Goal: Entertainment & Leisure: Browse casually

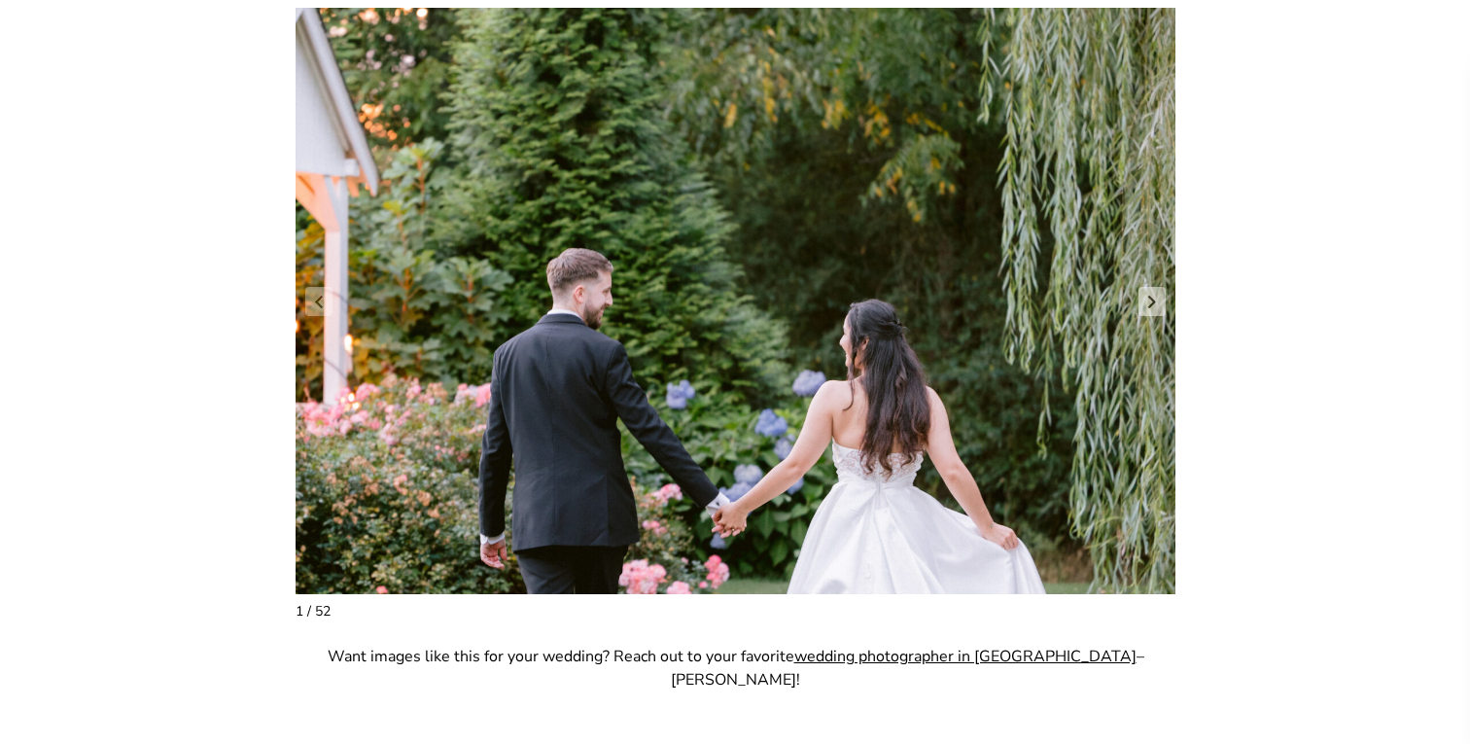
scroll to position [1599, 0]
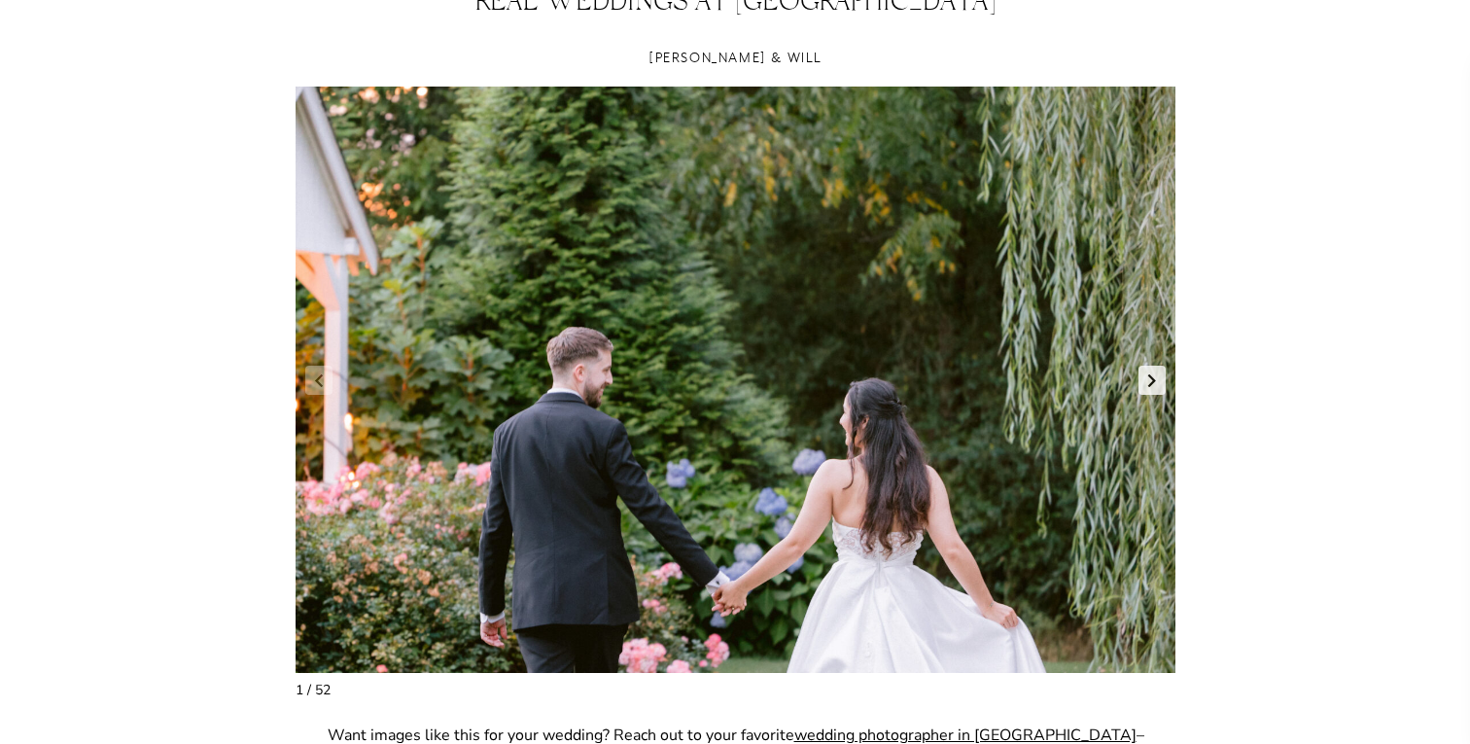
click at [1149, 380] on link "Next slide" at bounding box center [1152, 380] width 27 height 29
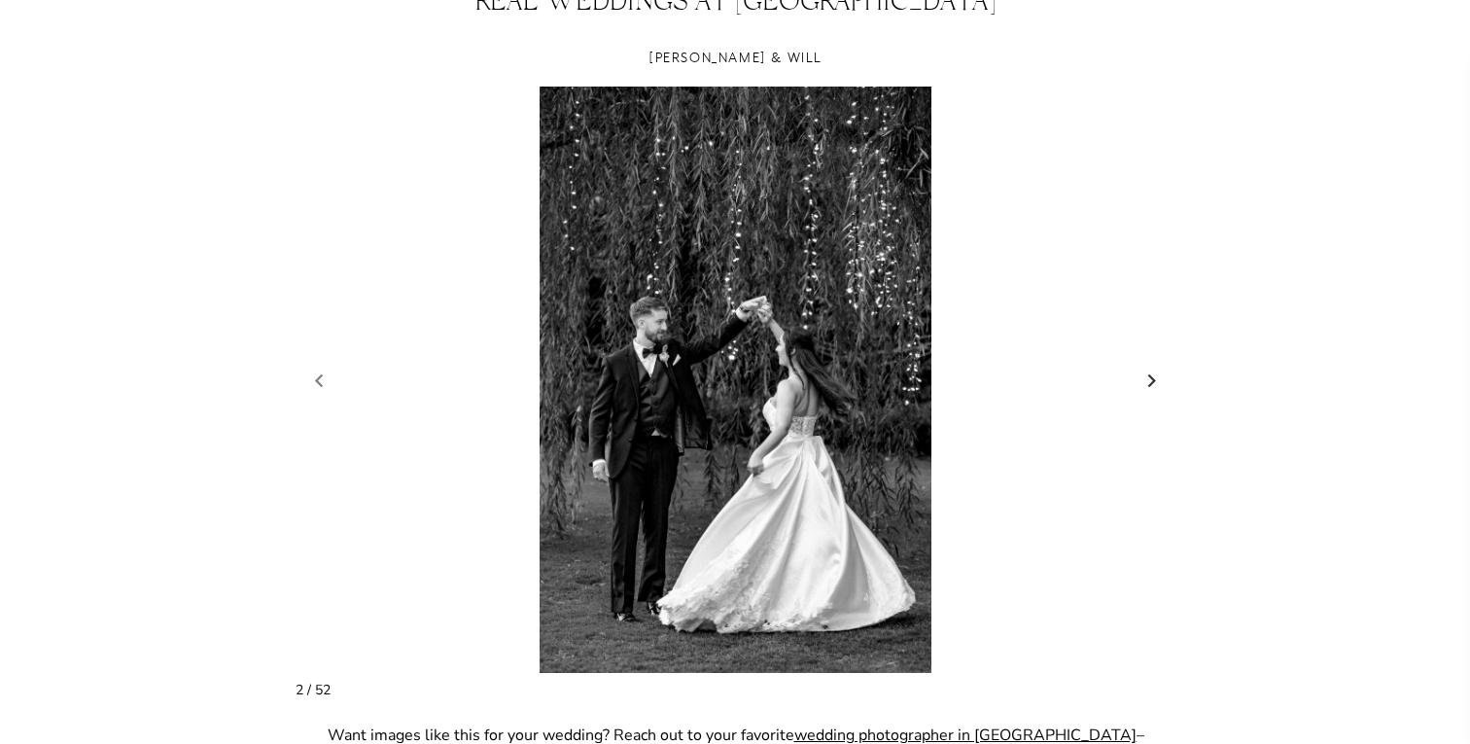
click at [1149, 380] on link "Next slide" at bounding box center [1152, 380] width 27 height 29
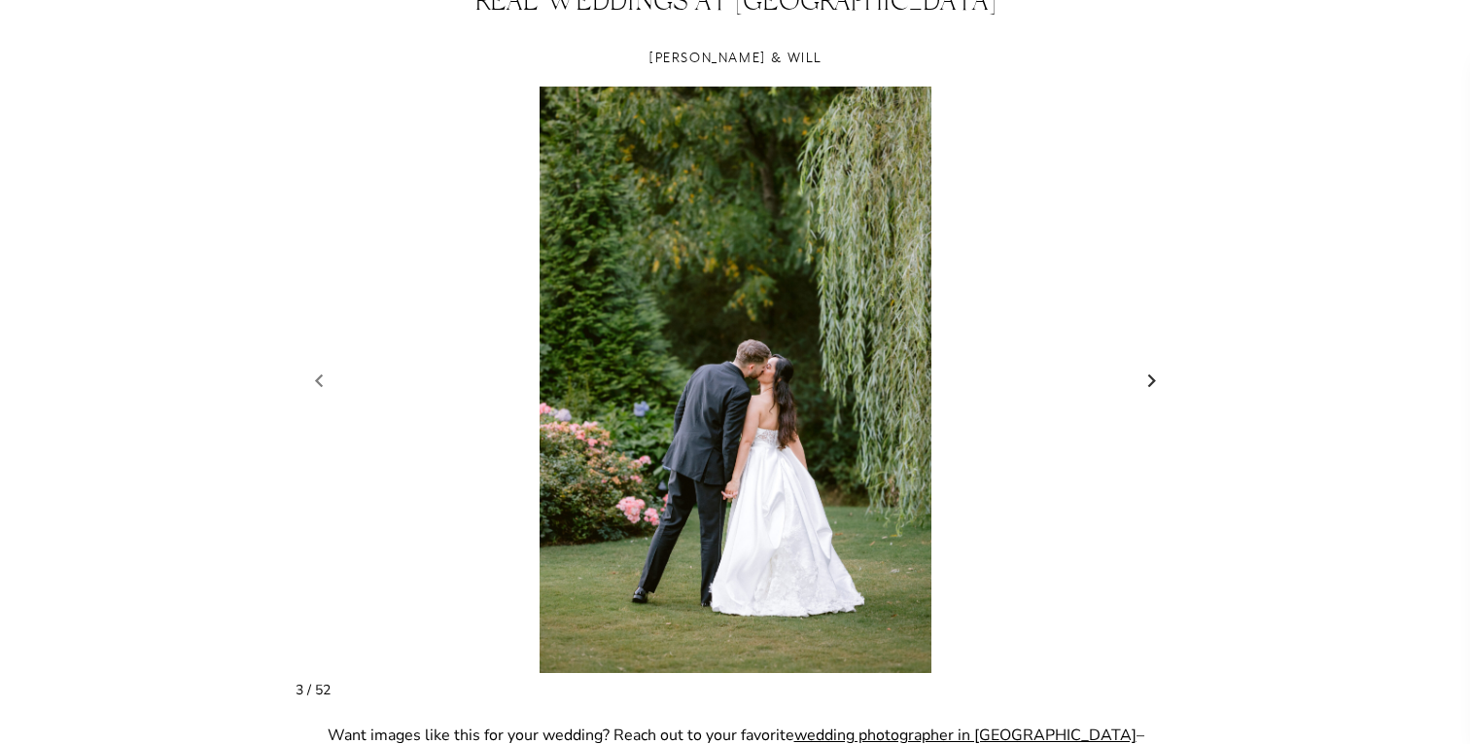
click at [1149, 380] on link "Next slide" at bounding box center [1152, 380] width 27 height 29
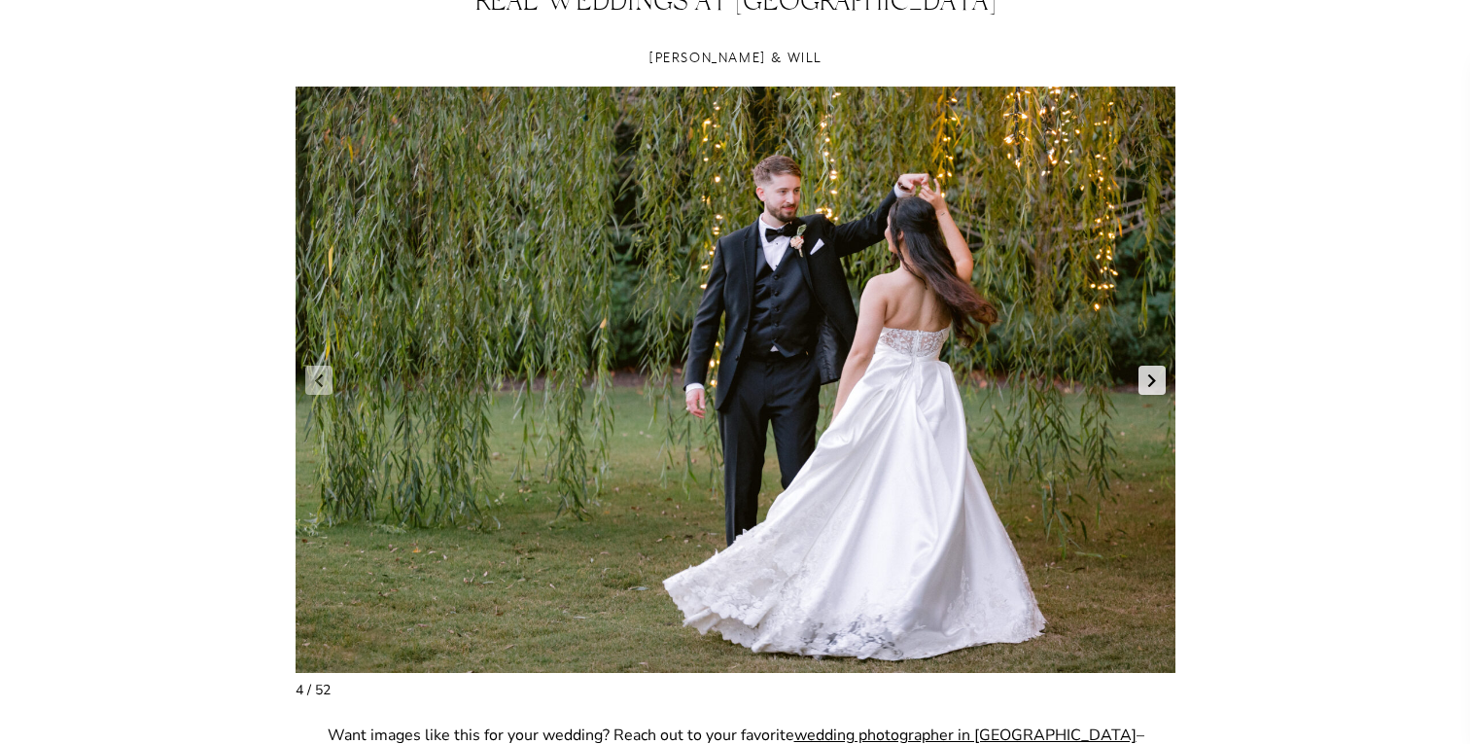
click at [1149, 380] on link "Next slide" at bounding box center [1152, 380] width 27 height 29
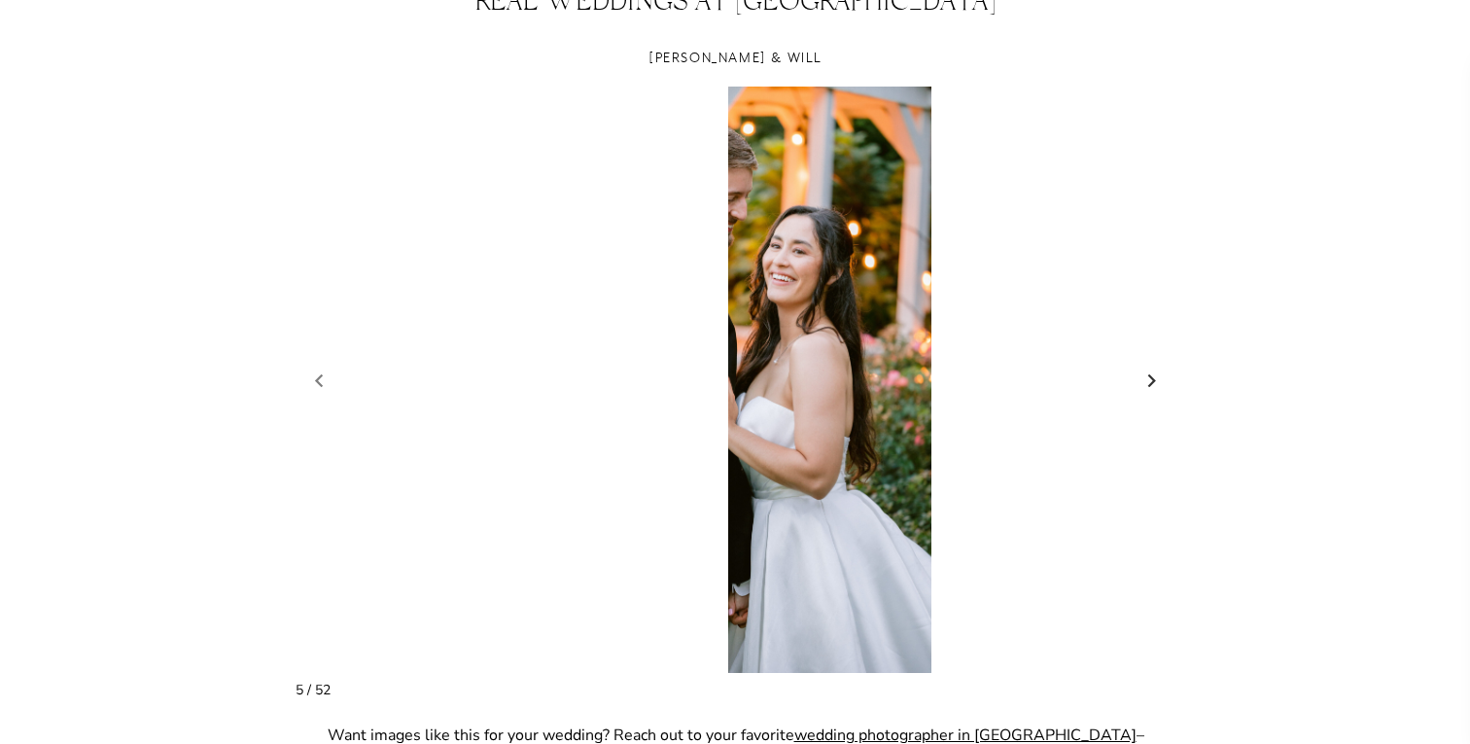
click at [1149, 380] on link "Next slide" at bounding box center [1152, 380] width 27 height 29
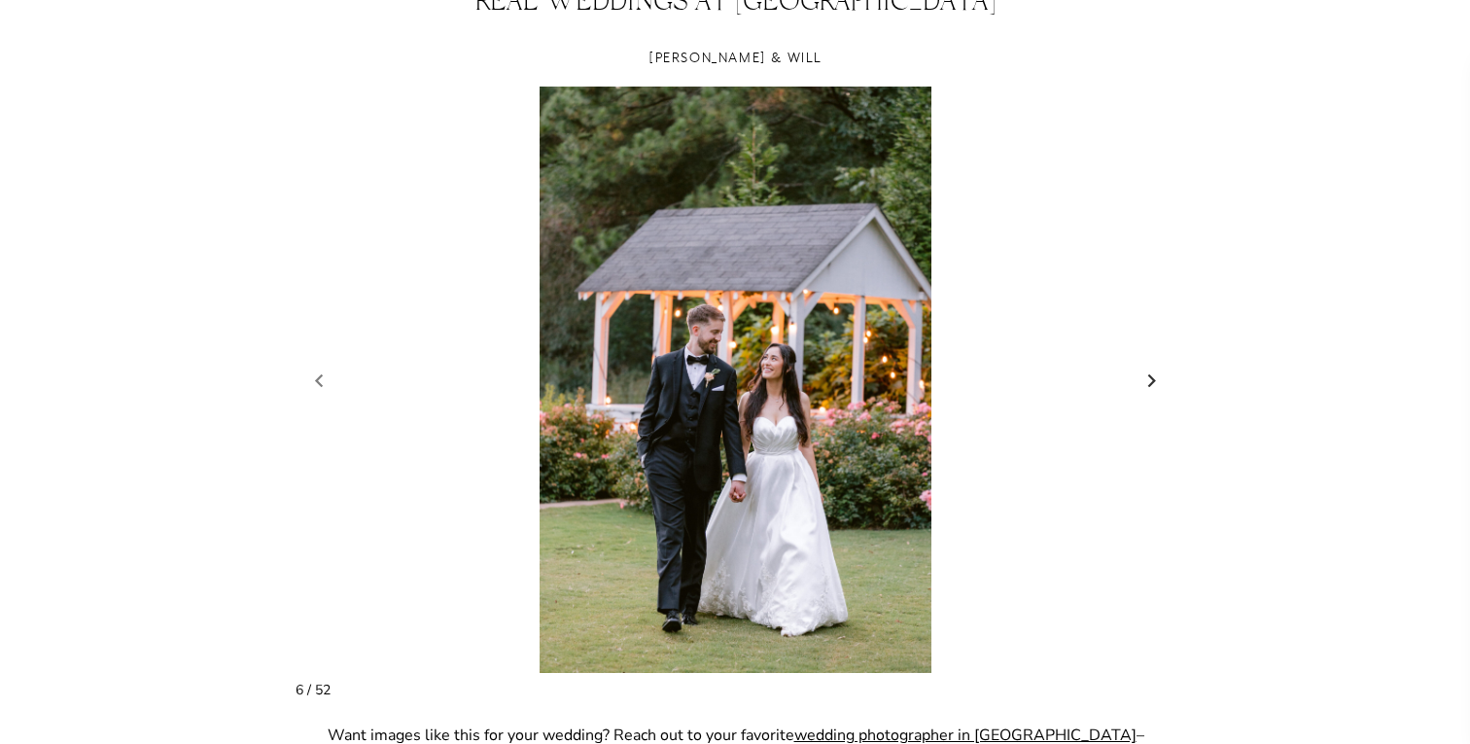
click at [1149, 380] on link "Next slide" at bounding box center [1152, 380] width 27 height 29
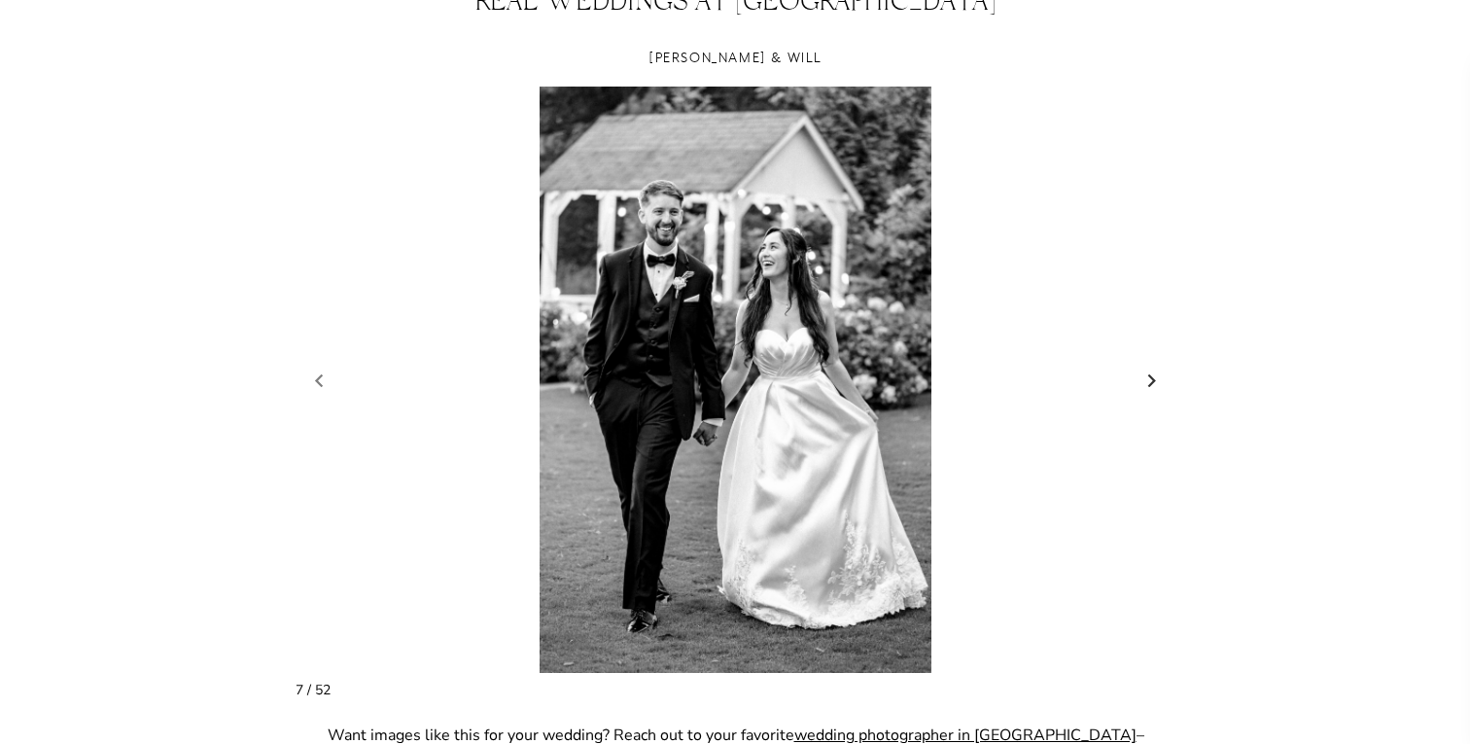
click at [1149, 380] on link "Next slide" at bounding box center [1152, 380] width 27 height 29
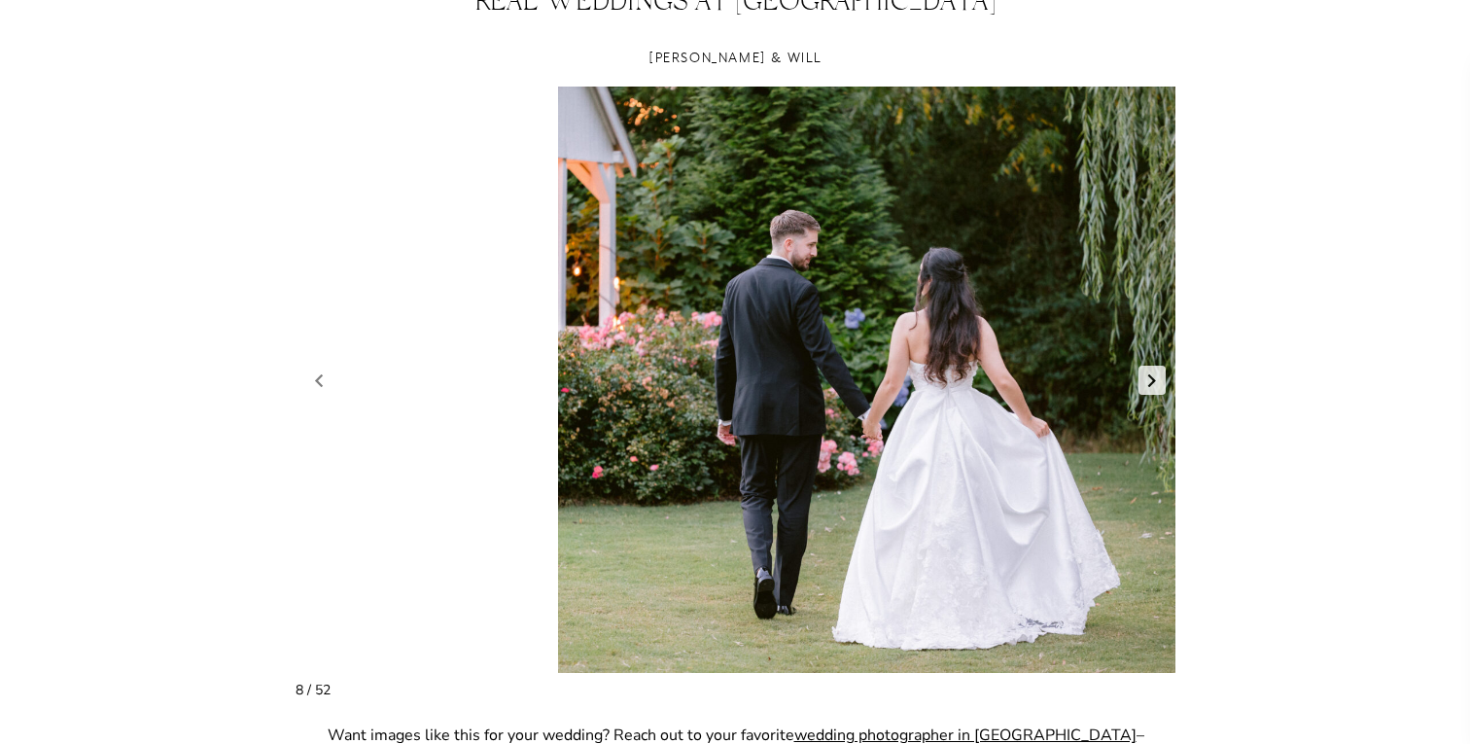
click at [1149, 380] on link "Next slide" at bounding box center [1152, 380] width 27 height 29
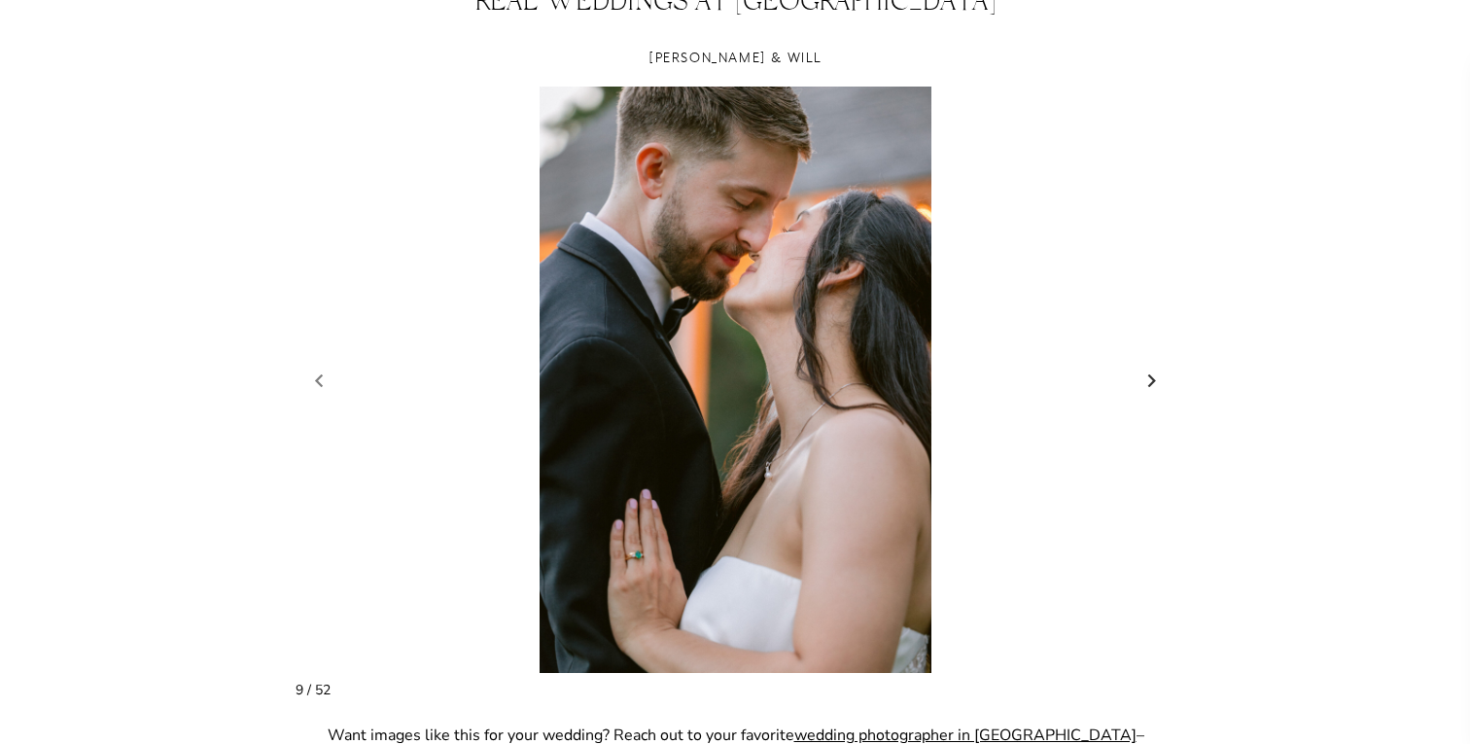
click at [1149, 380] on link "Next slide" at bounding box center [1152, 380] width 27 height 29
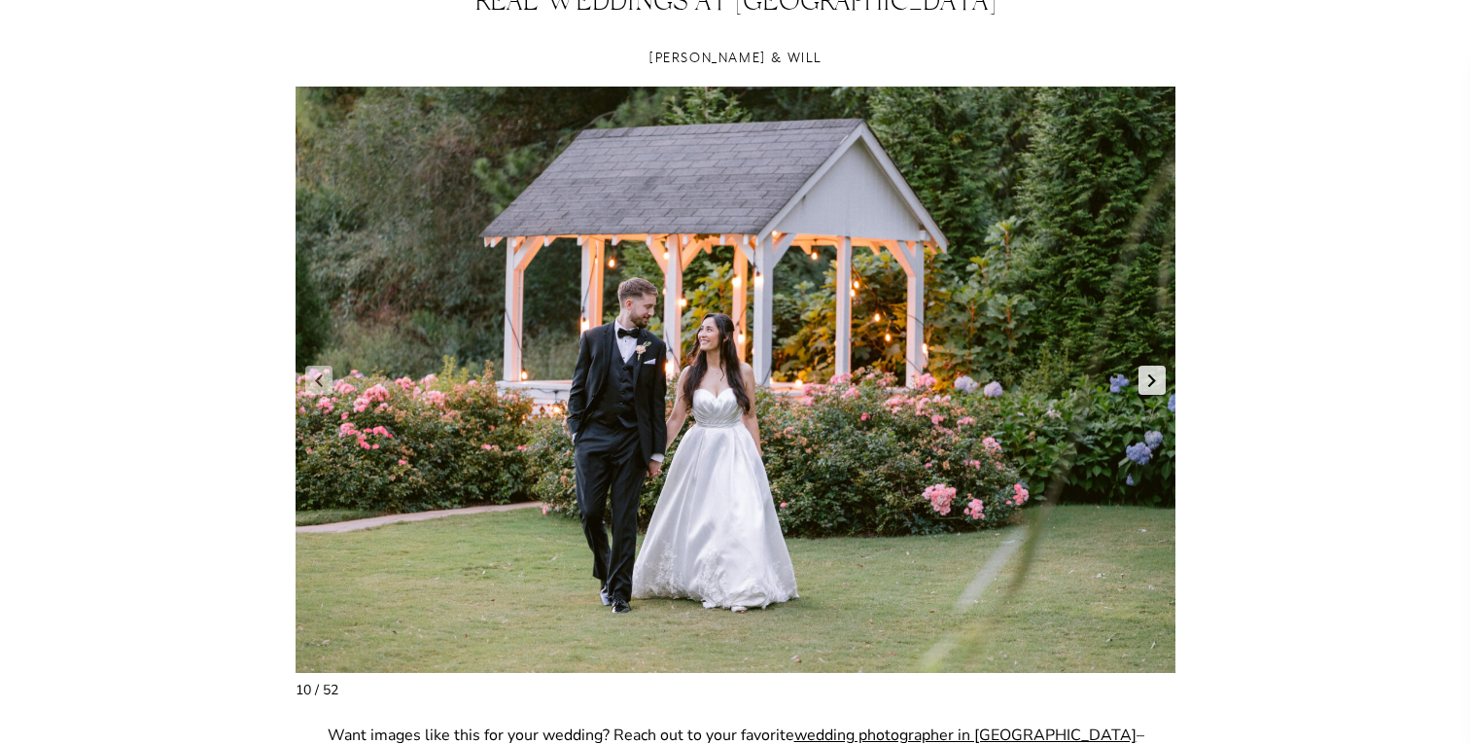
click at [1149, 380] on link "Next slide" at bounding box center [1152, 380] width 27 height 29
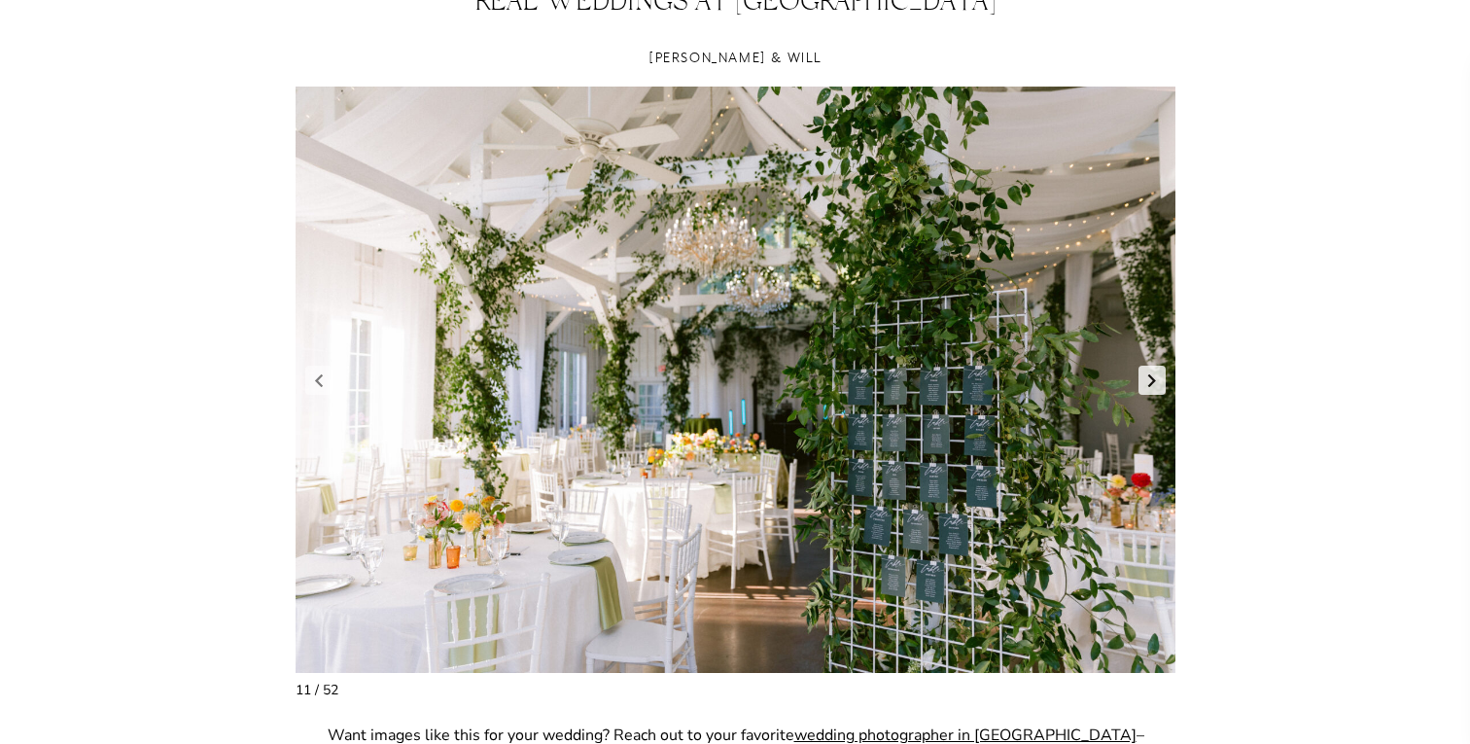
click at [1149, 380] on link "Next slide" at bounding box center [1152, 380] width 27 height 29
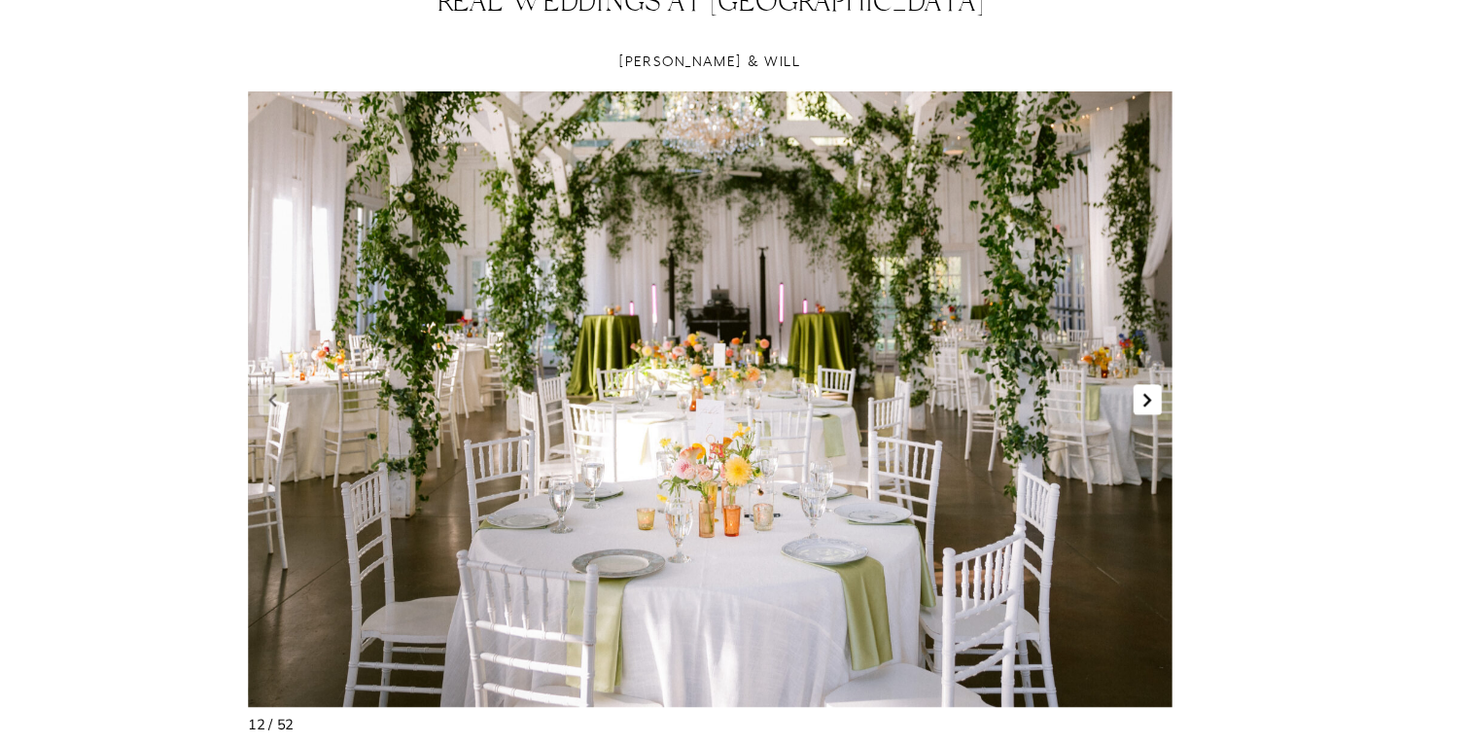
scroll to position [1588, 0]
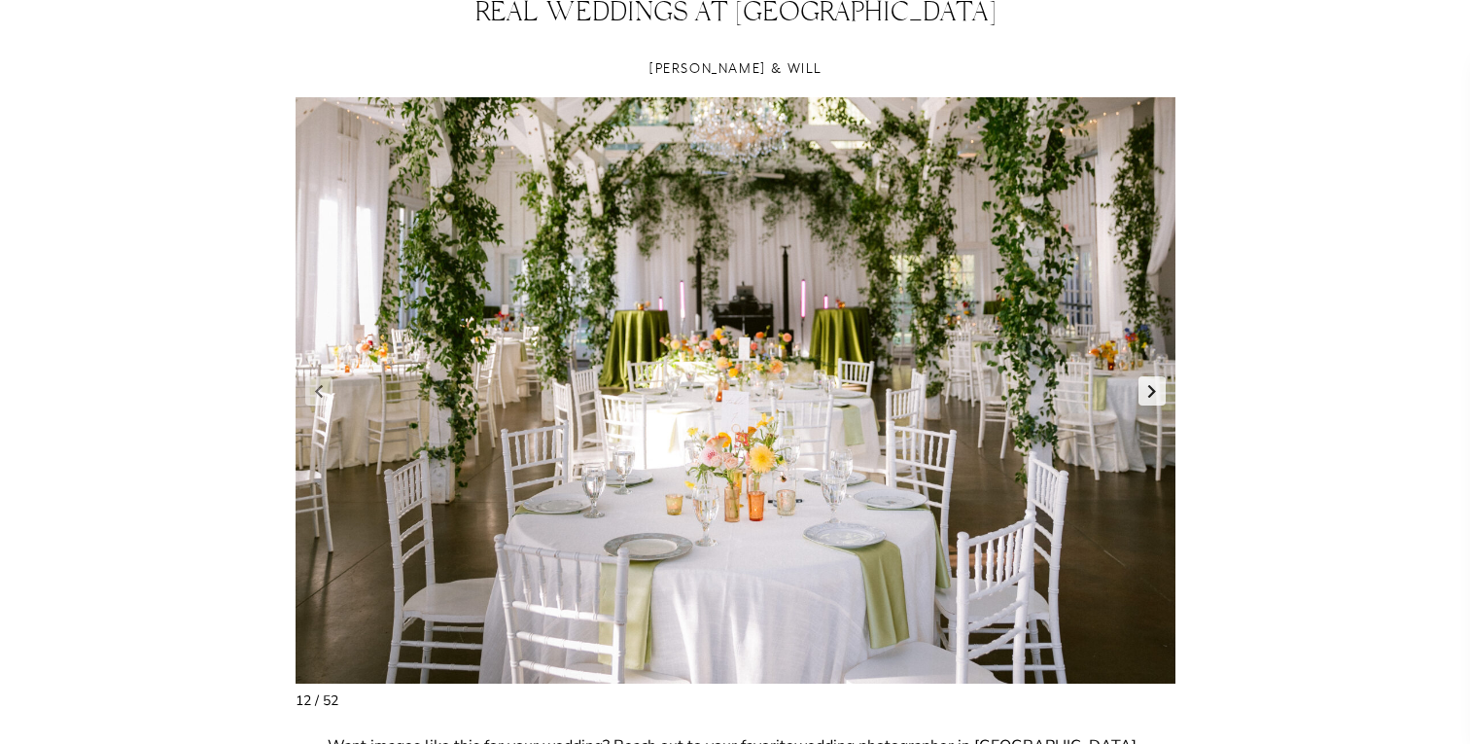
click at [1159, 393] on link "Next slide" at bounding box center [1152, 390] width 27 height 29
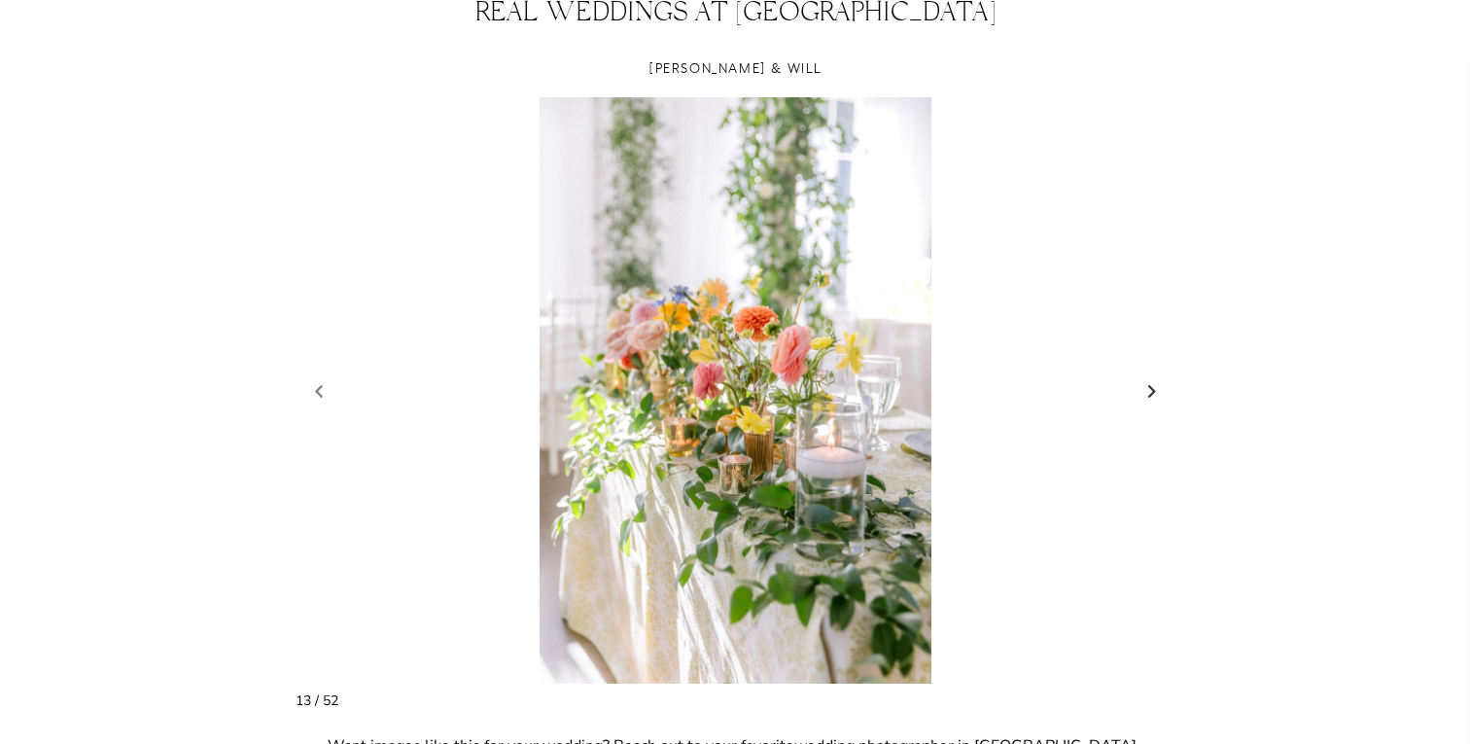
click at [1151, 391] on link "Next slide" at bounding box center [1152, 390] width 27 height 29
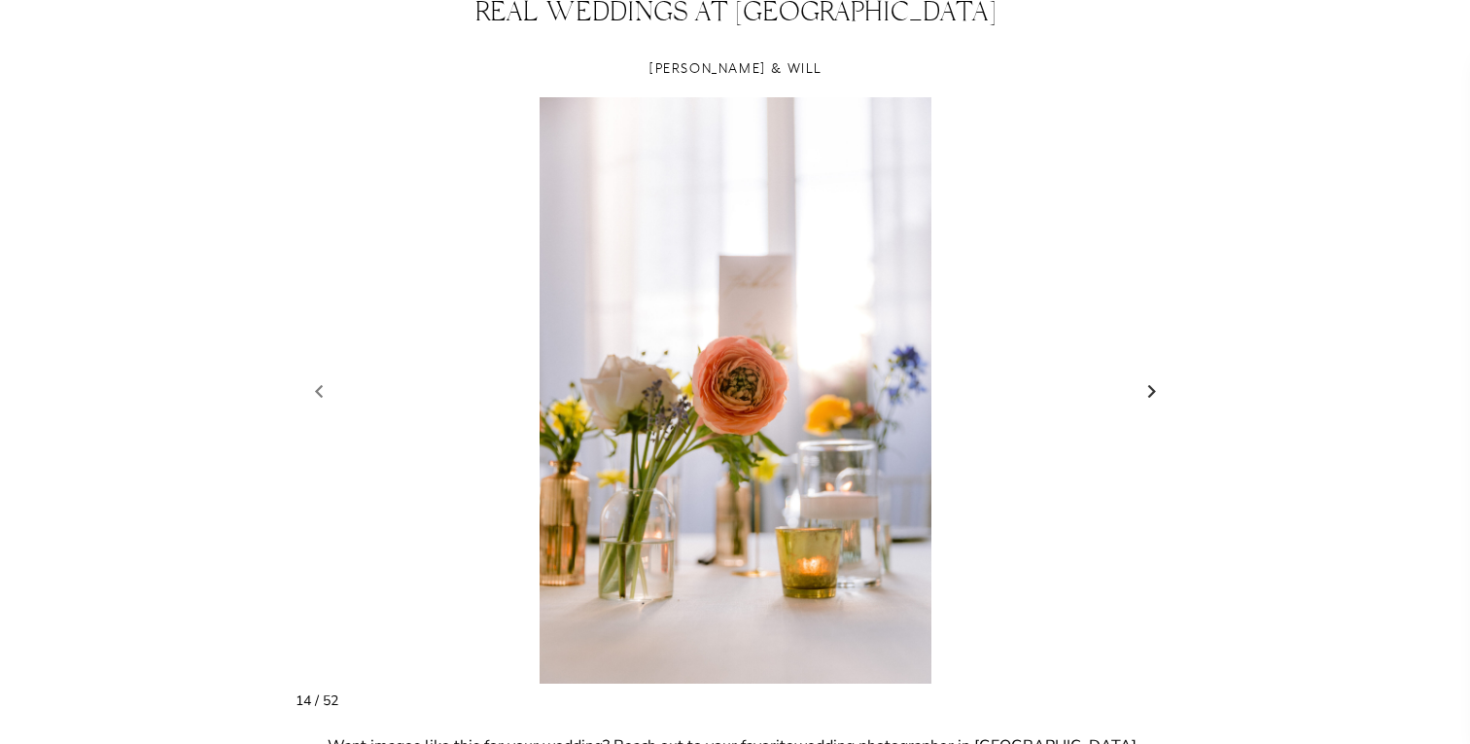
click at [1152, 392] on link "Next slide" at bounding box center [1152, 390] width 27 height 29
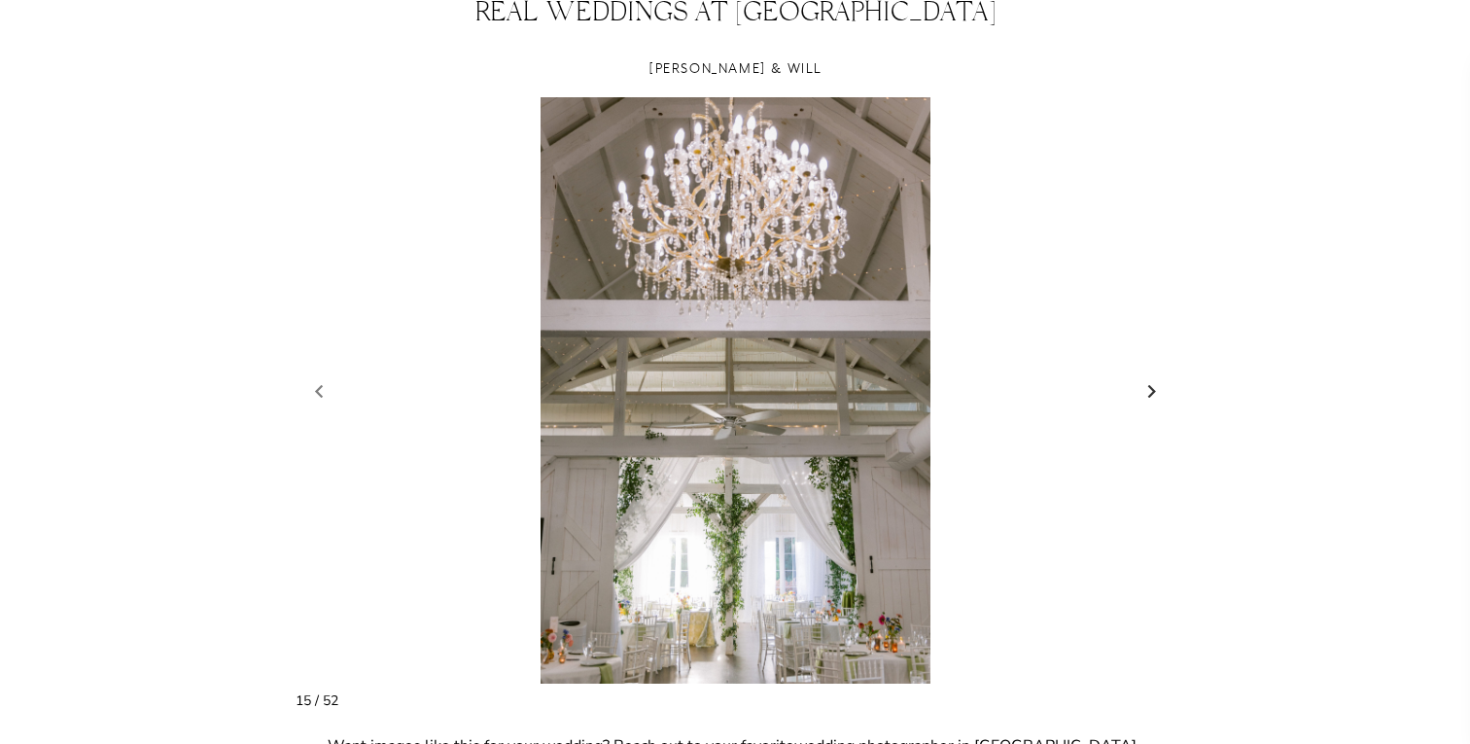
click at [1152, 392] on link "Next slide" at bounding box center [1152, 390] width 27 height 29
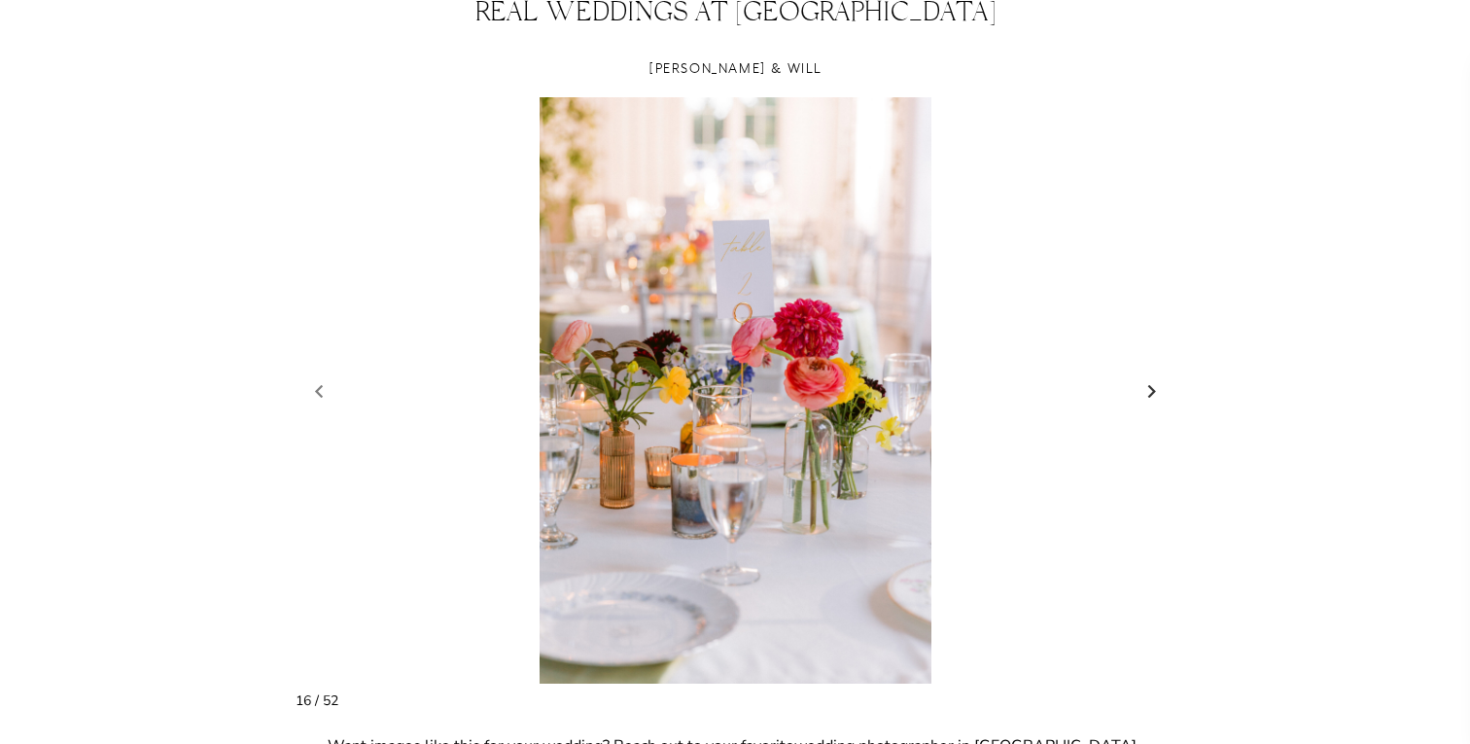
click at [1152, 392] on link "Next slide" at bounding box center [1152, 390] width 27 height 29
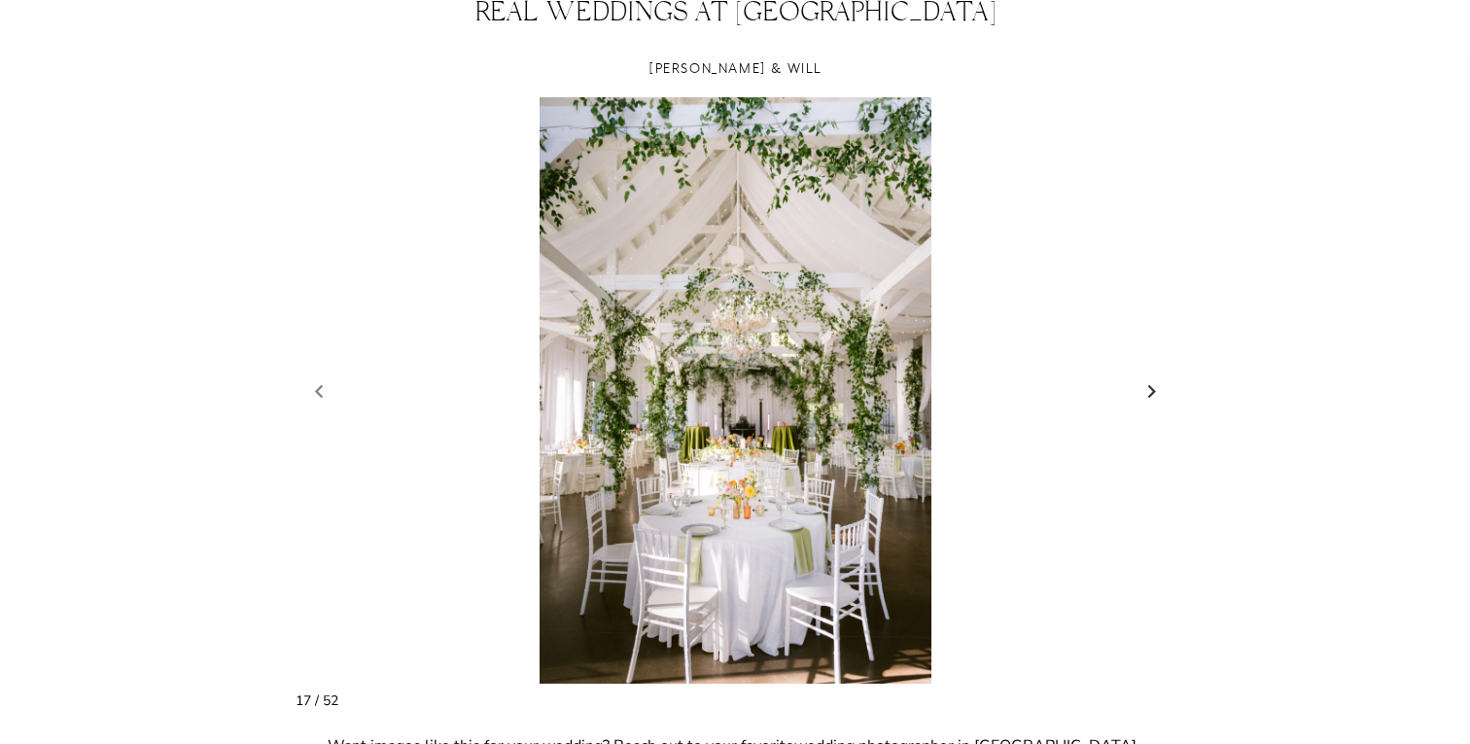
click at [1151, 393] on link "Next slide" at bounding box center [1152, 390] width 27 height 29
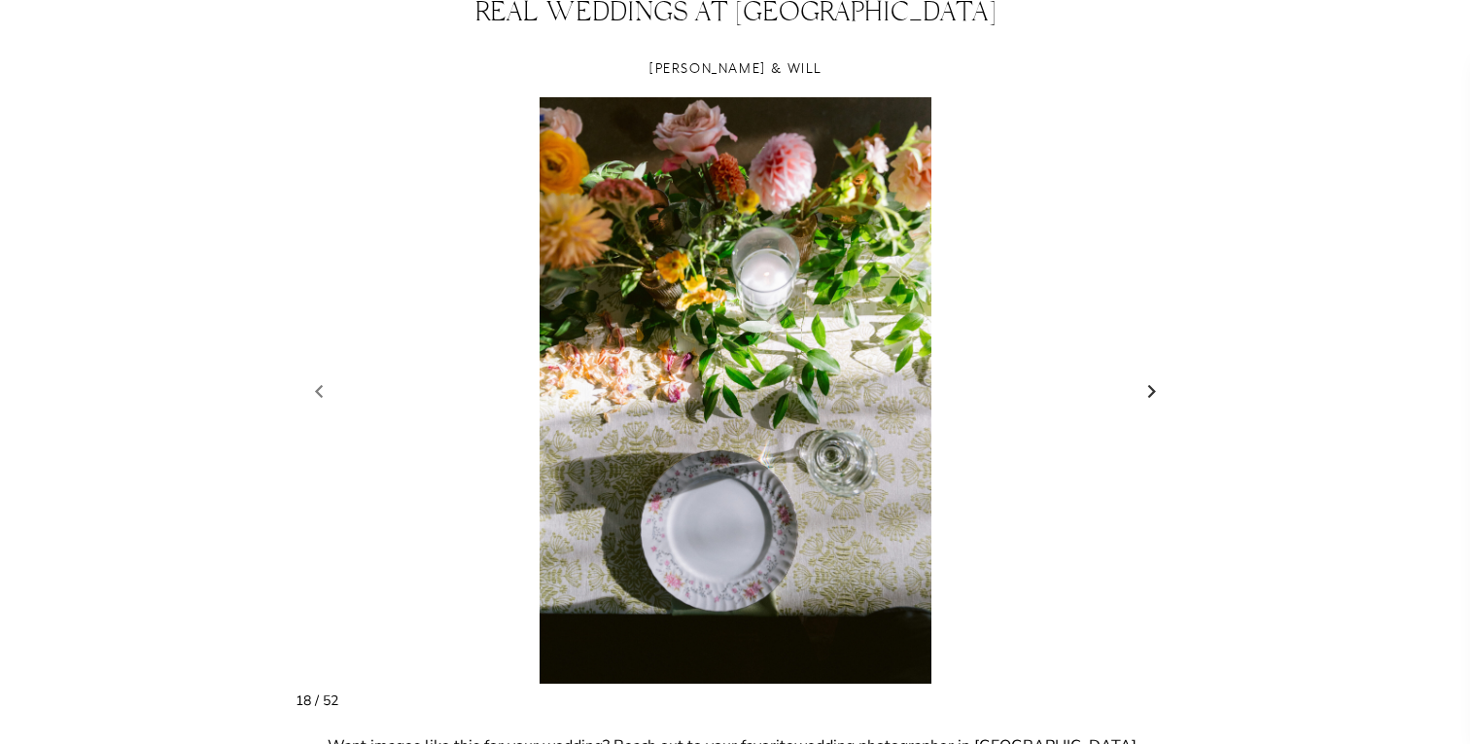
click at [1151, 393] on link "Next slide" at bounding box center [1152, 390] width 27 height 29
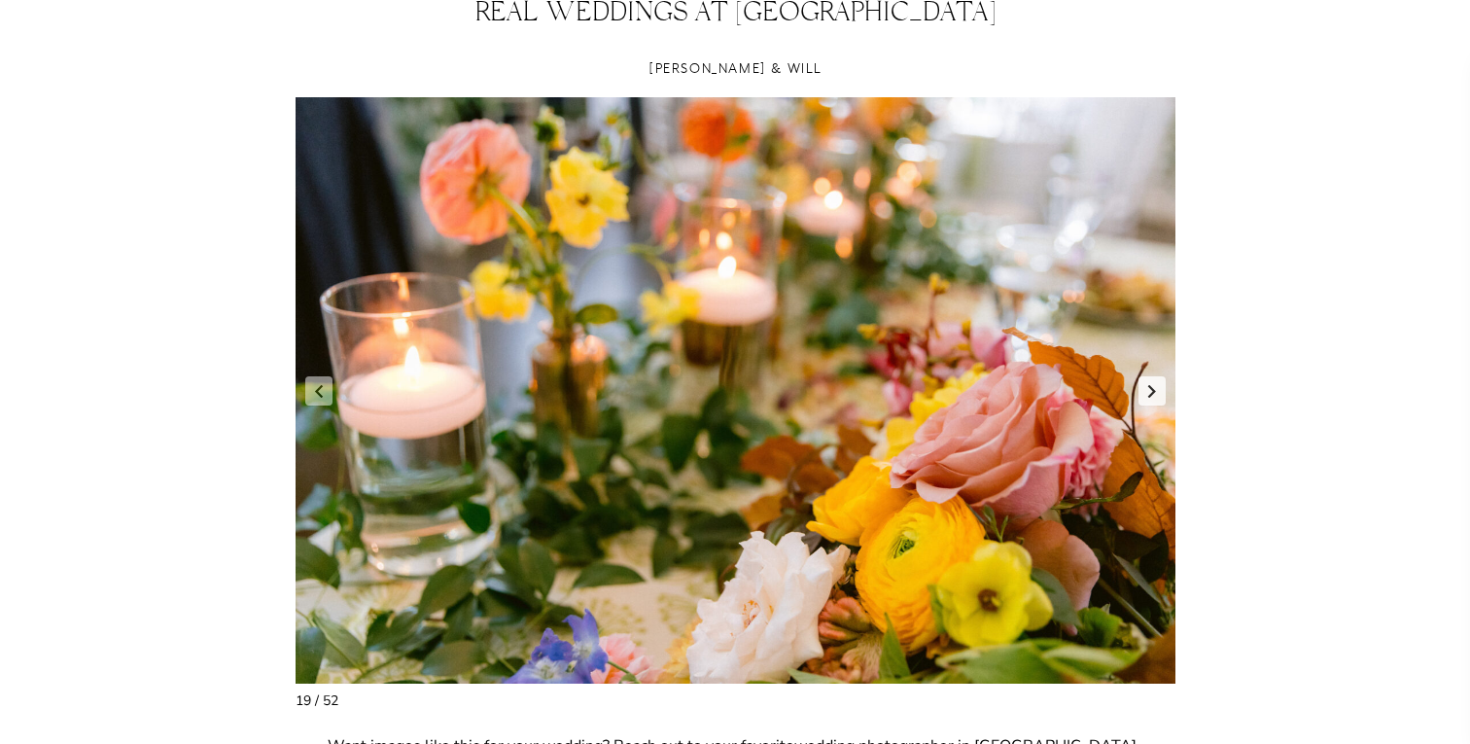
click at [1151, 393] on link "Next slide" at bounding box center [1152, 390] width 27 height 29
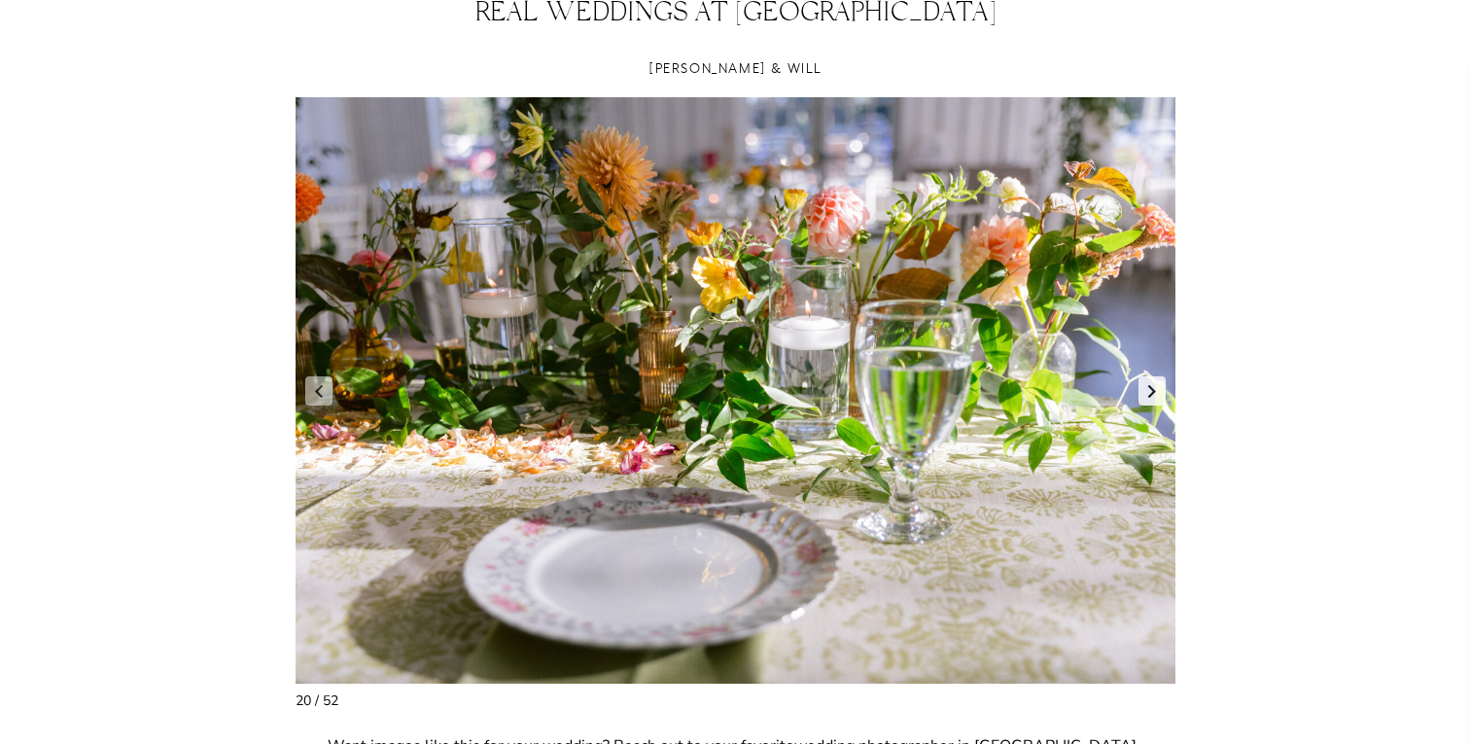
click at [1151, 393] on link "Next slide" at bounding box center [1152, 390] width 27 height 29
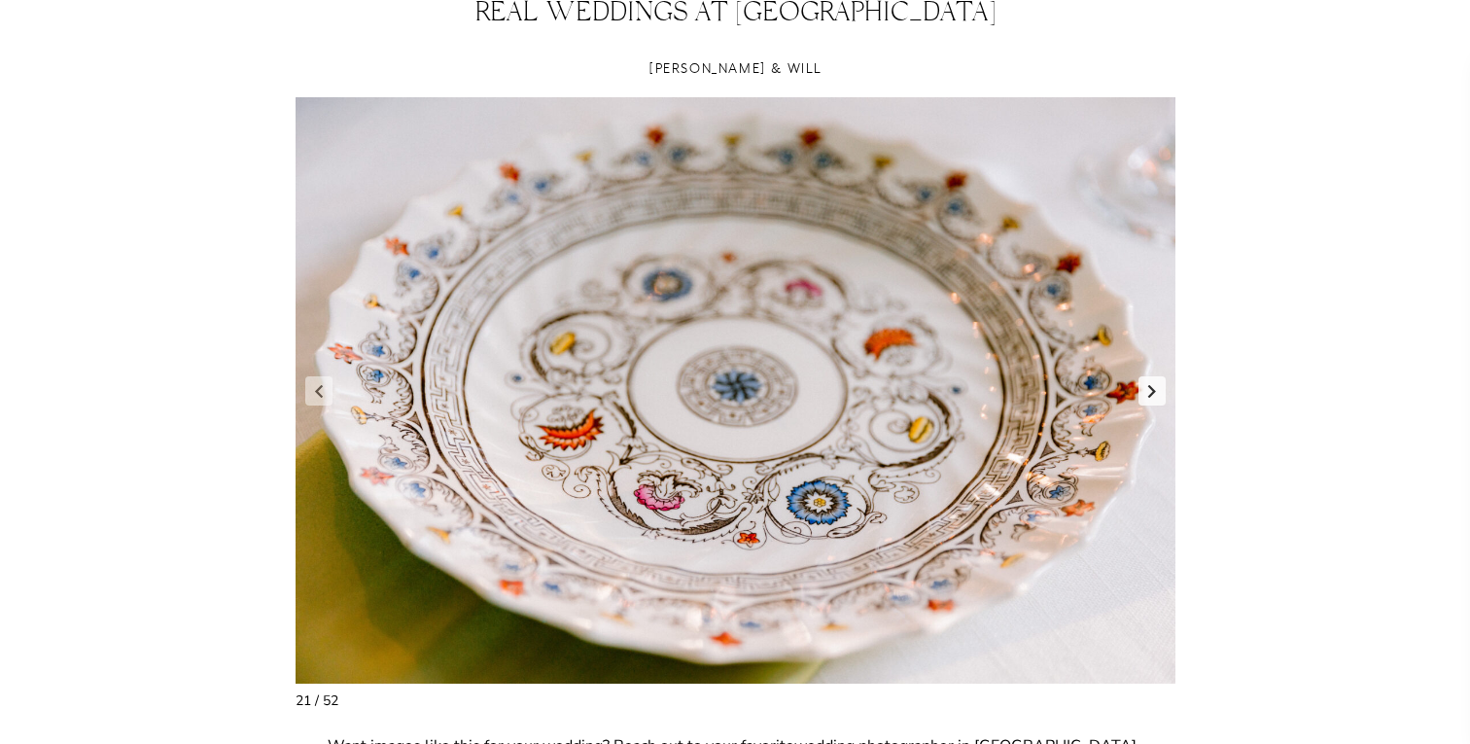
click at [1151, 393] on link "Next slide" at bounding box center [1152, 390] width 27 height 29
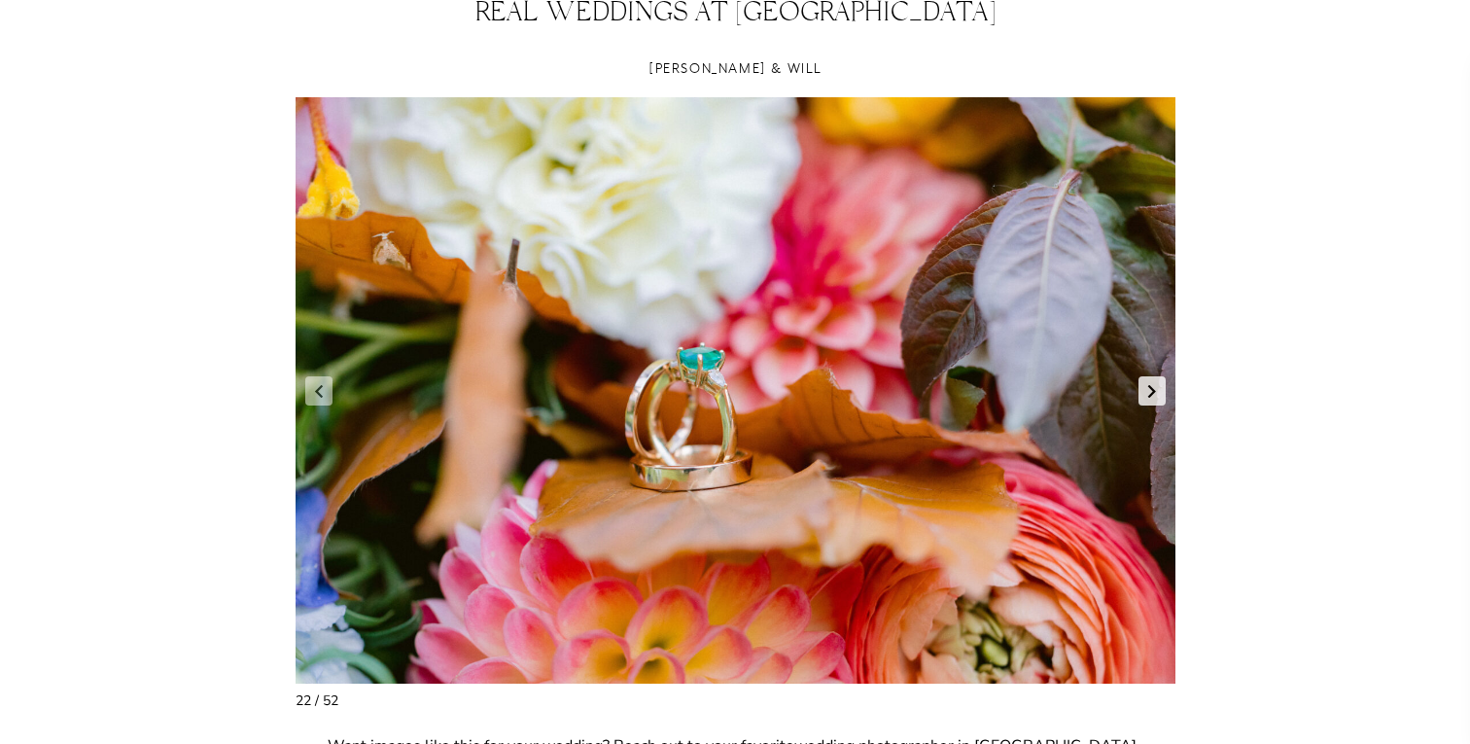
click at [1151, 393] on link "Next slide" at bounding box center [1152, 390] width 27 height 29
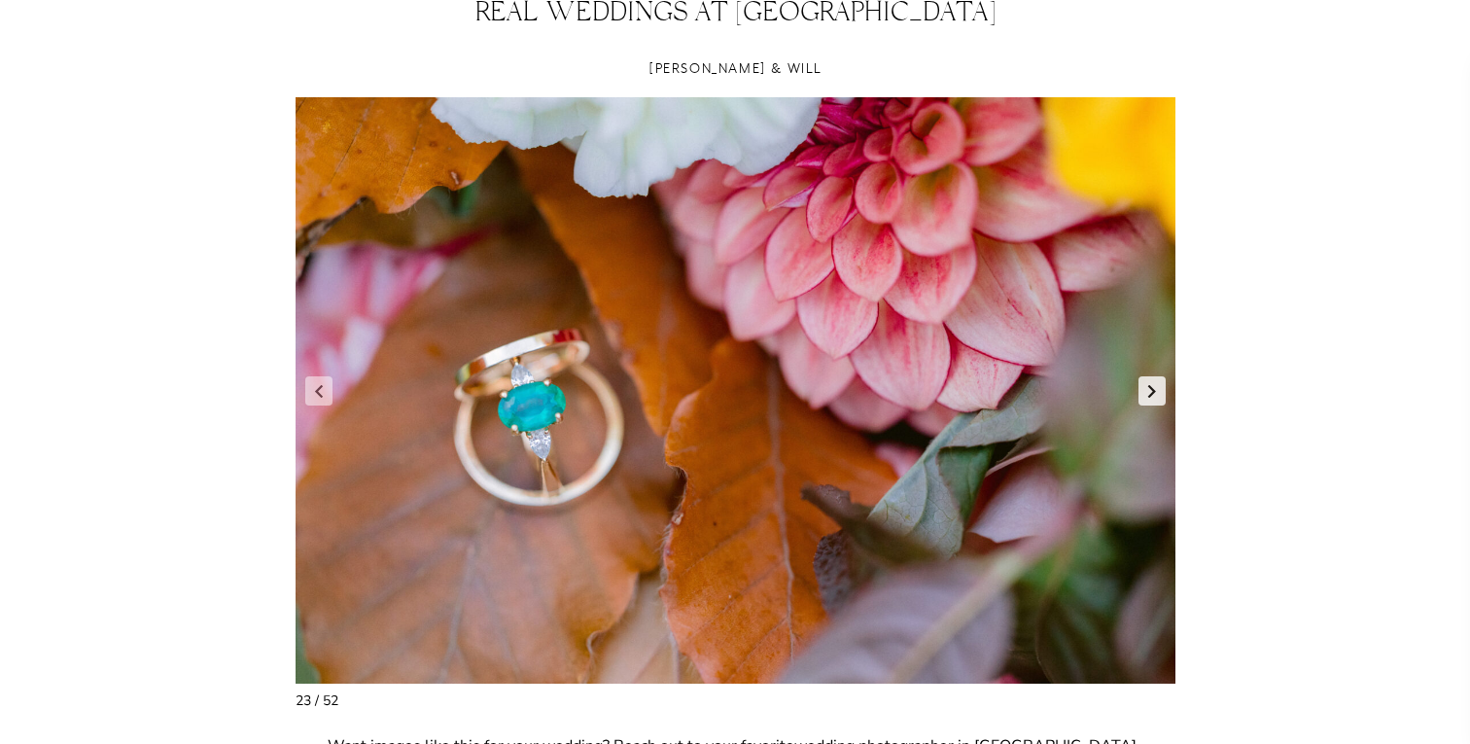
click at [1151, 393] on link "Next slide" at bounding box center [1152, 390] width 27 height 29
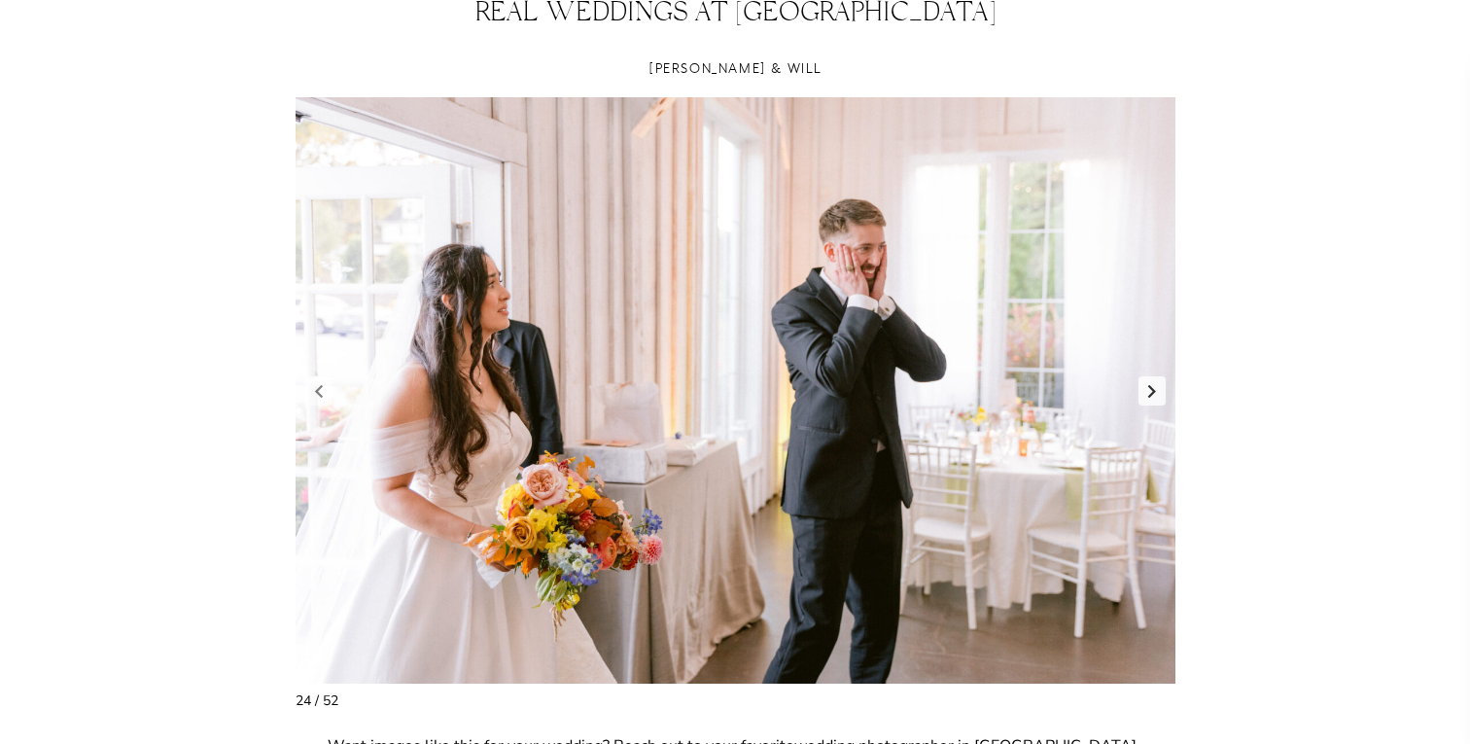
click at [1151, 393] on link "Next slide" at bounding box center [1152, 390] width 27 height 29
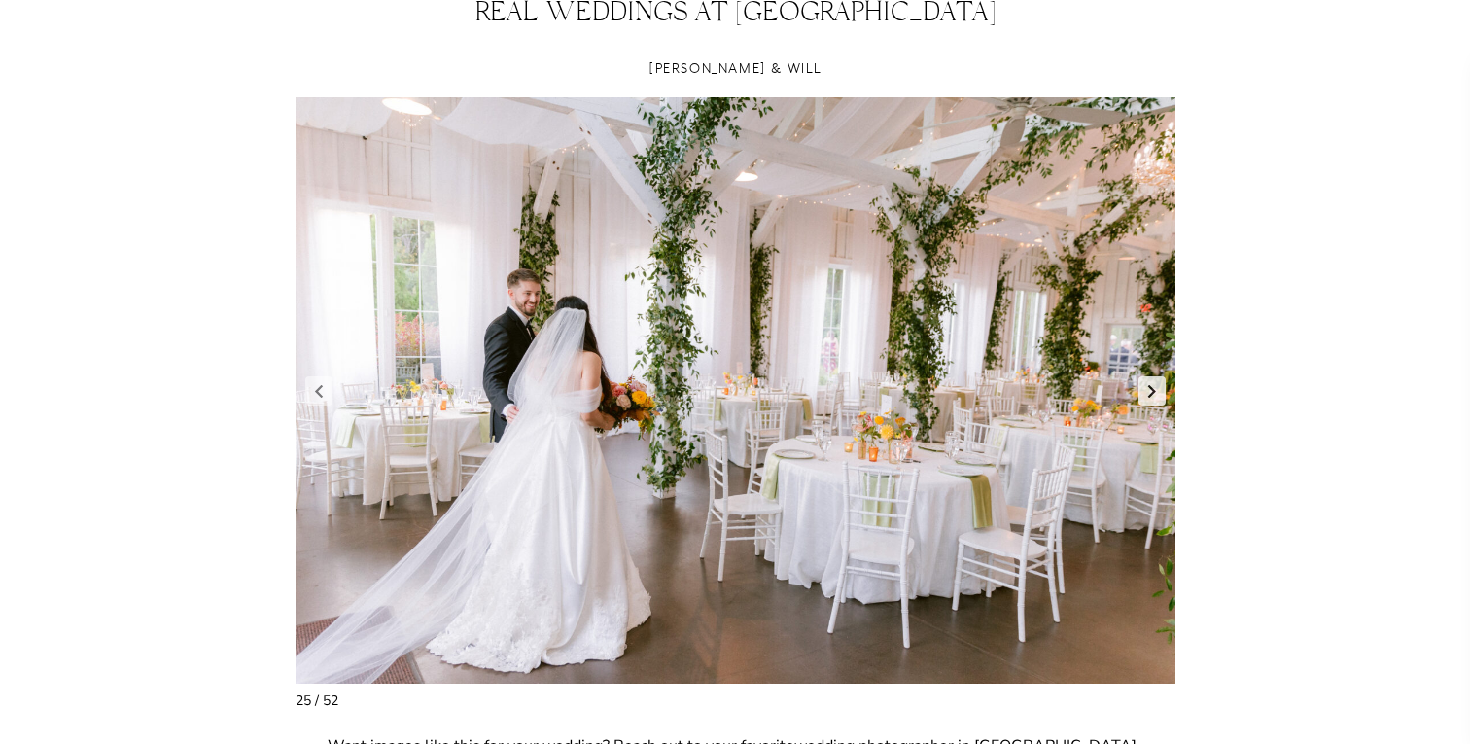
click at [1151, 393] on link "Next slide" at bounding box center [1152, 390] width 27 height 29
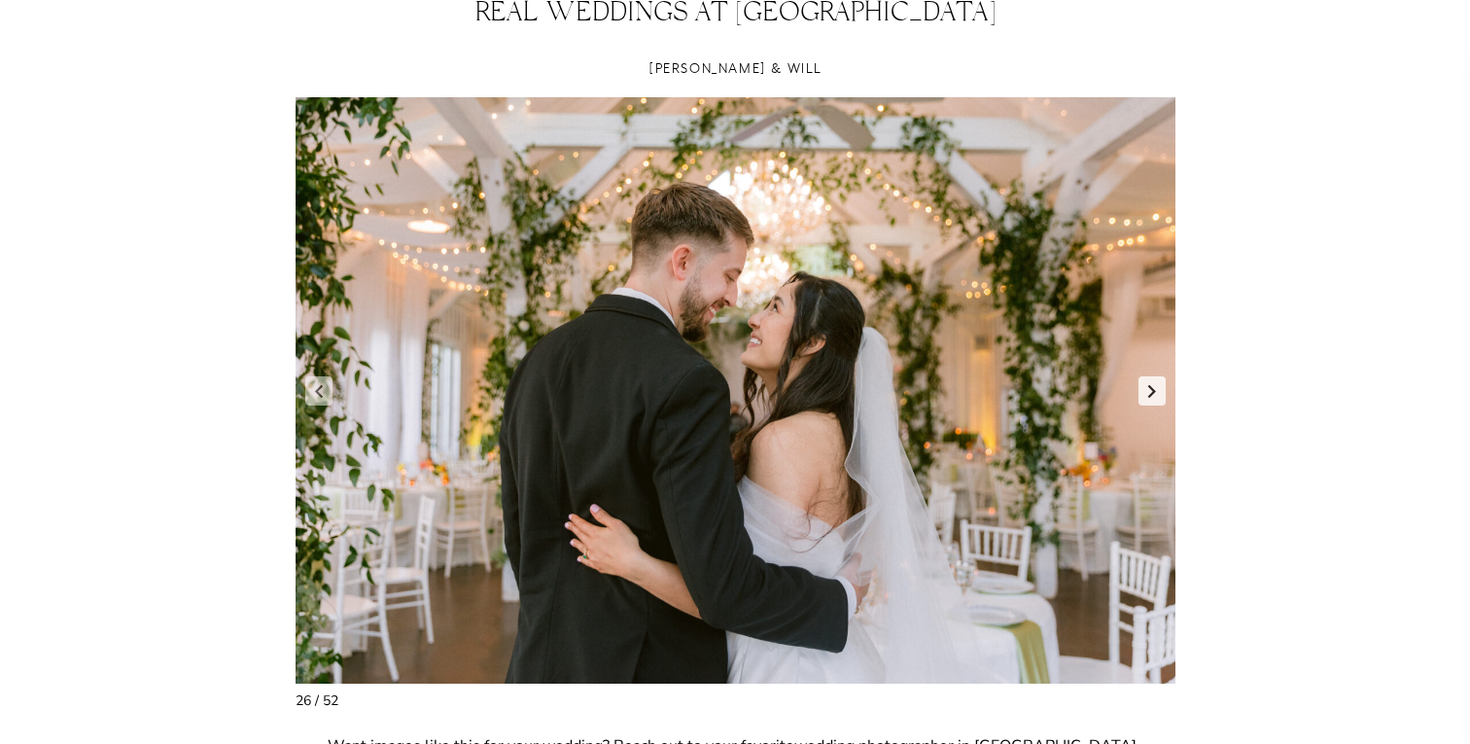
click at [1151, 393] on link "Next slide" at bounding box center [1152, 390] width 27 height 29
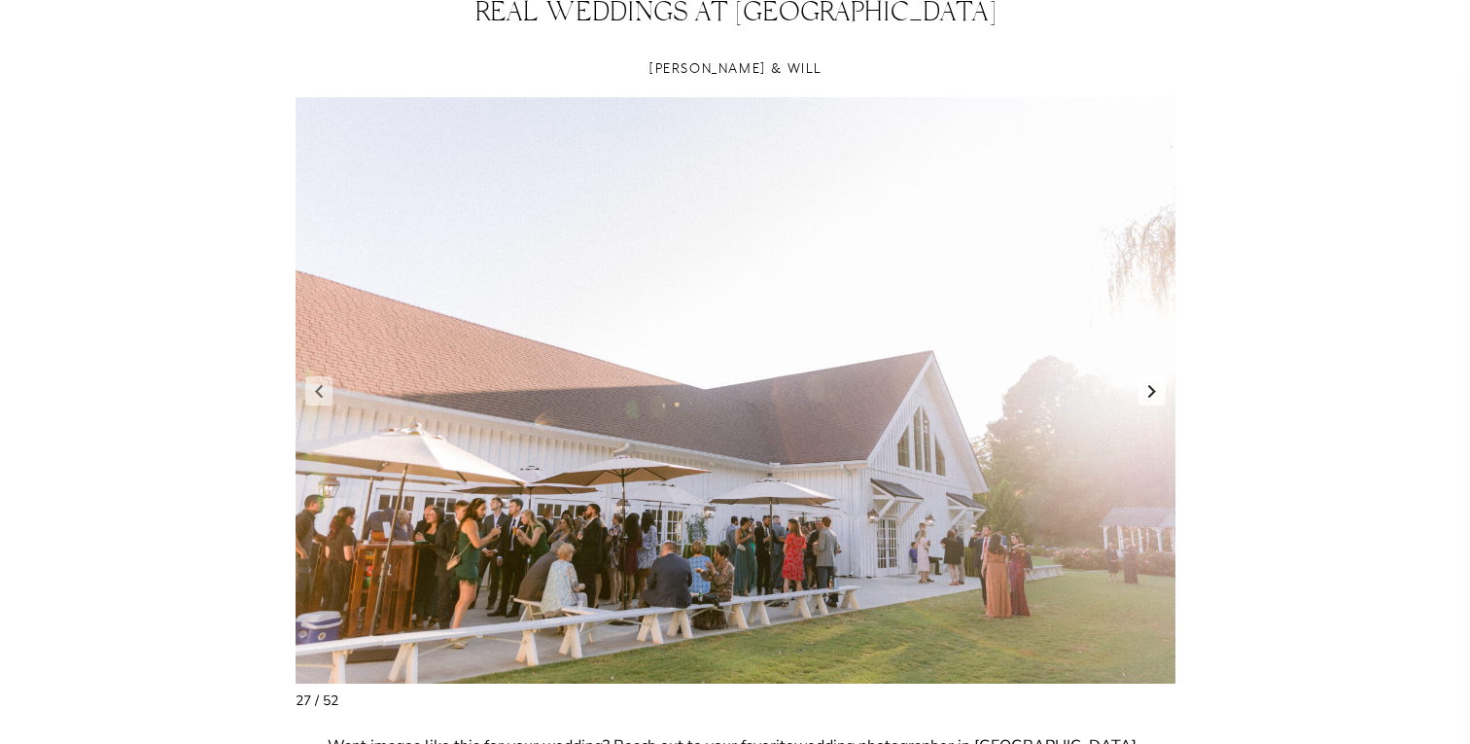
click at [1154, 386] on link "Next slide" at bounding box center [1152, 390] width 27 height 29
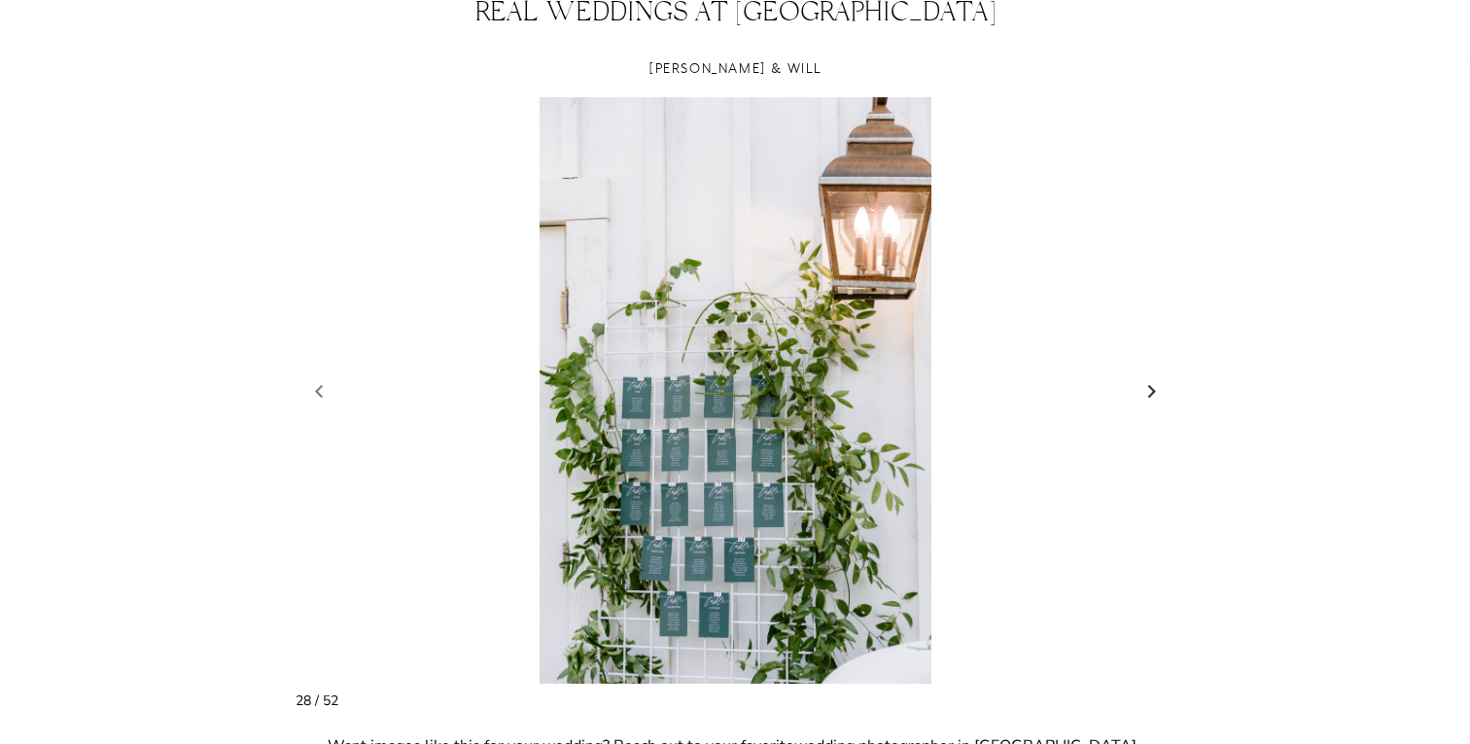
click at [1154, 386] on link "Next slide" at bounding box center [1152, 390] width 27 height 29
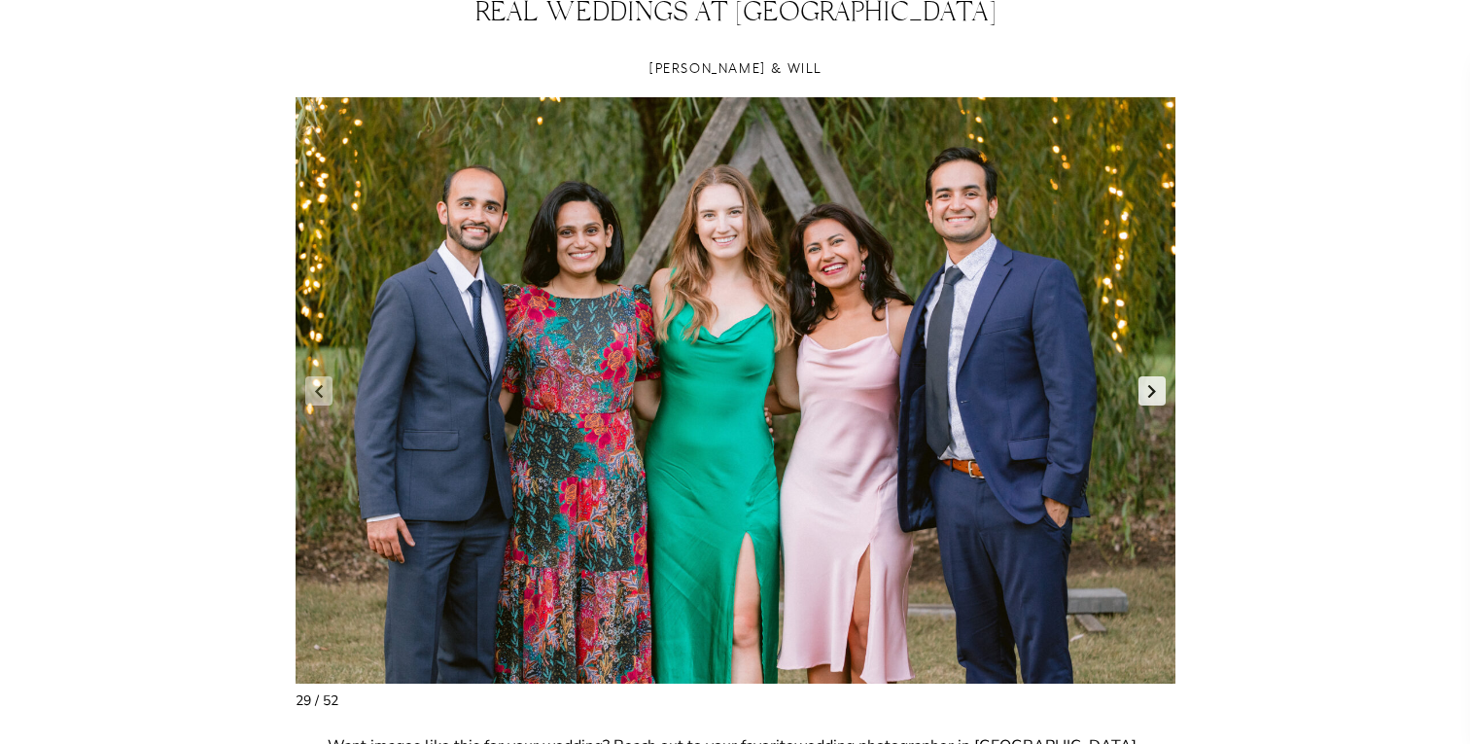
click at [1154, 386] on link "Next slide" at bounding box center [1152, 390] width 27 height 29
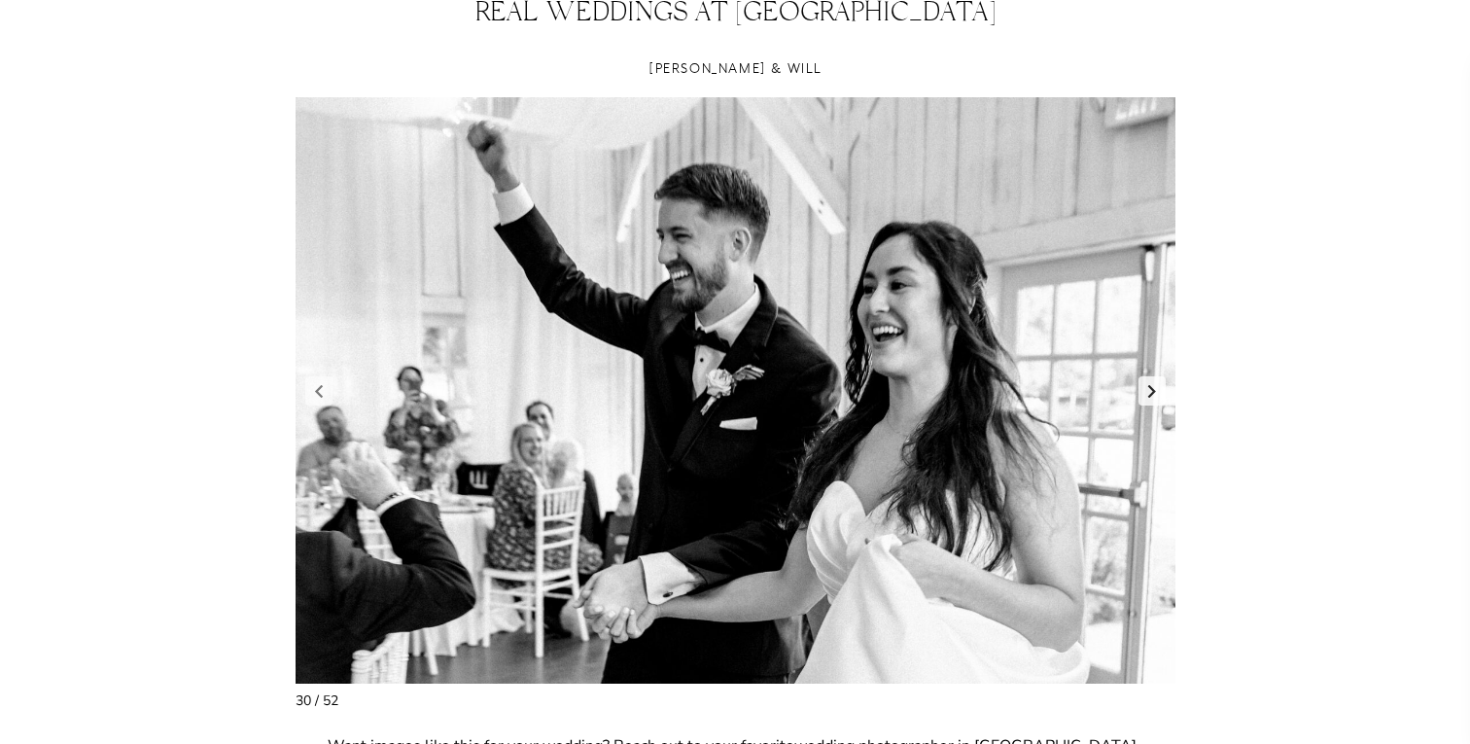
click at [1154, 386] on link "Next slide" at bounding box center [1152, 390] width 27 height 29
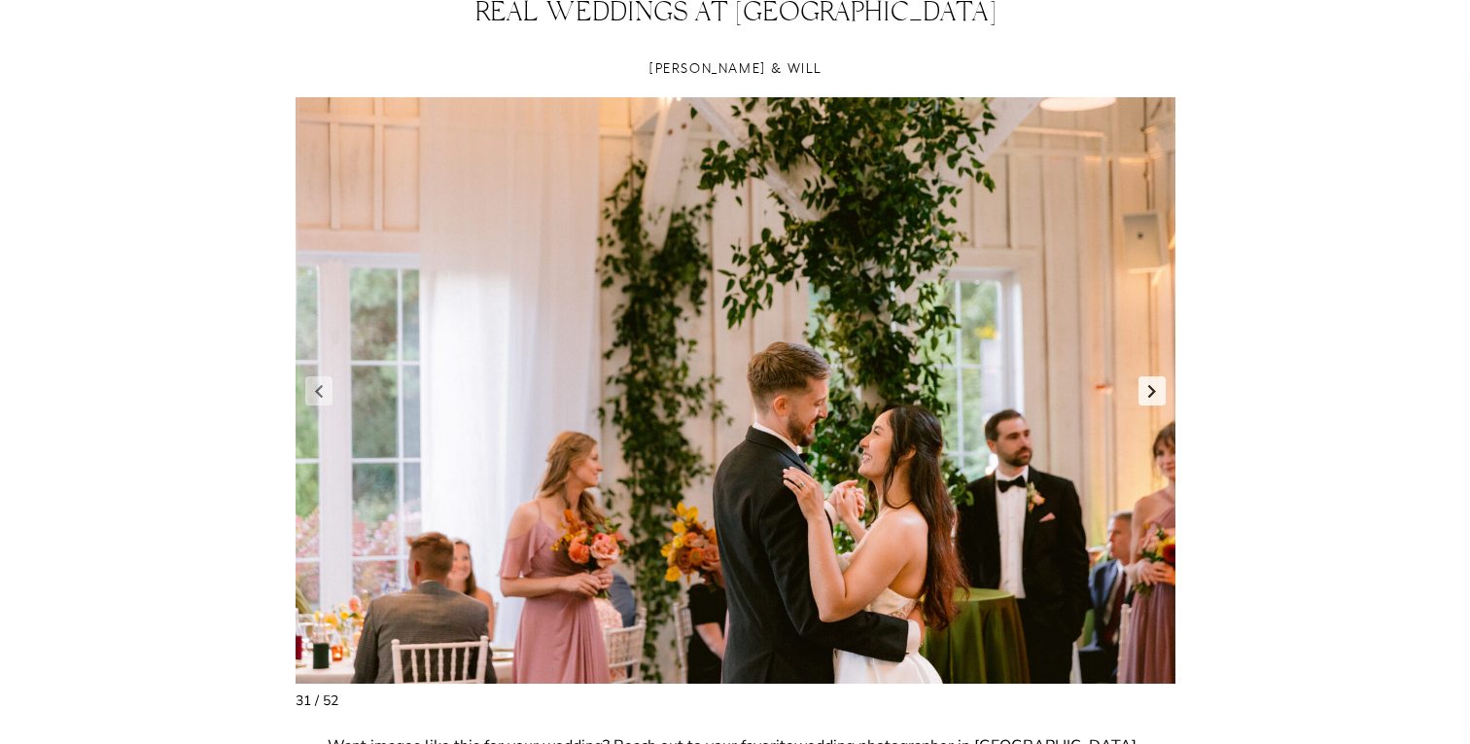
click at [1154, 386] on link "Next slide" at bounding box center [1152, 390] width 27 height 29
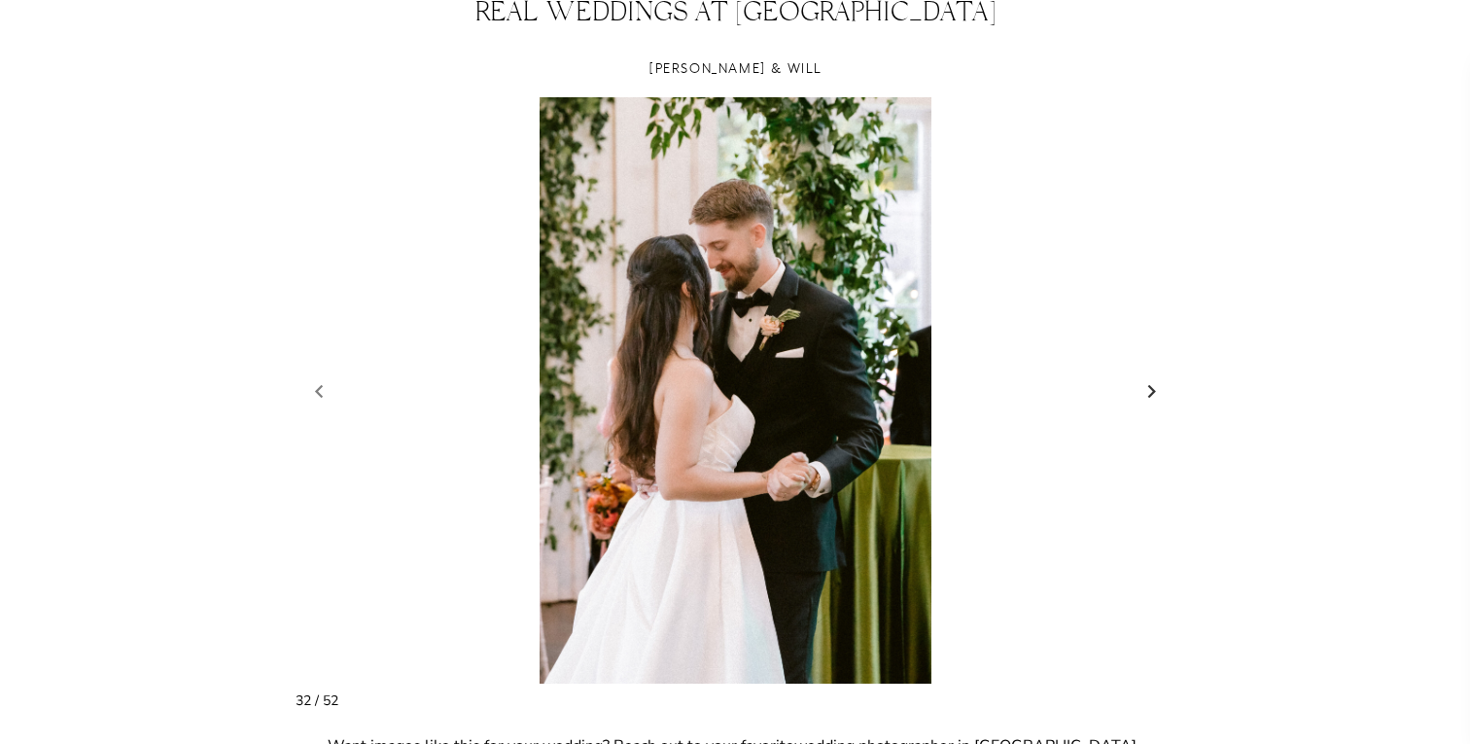
click at [1154, 386] on link "Next slide" at bounding box center [1152, 390] width 27 height 29
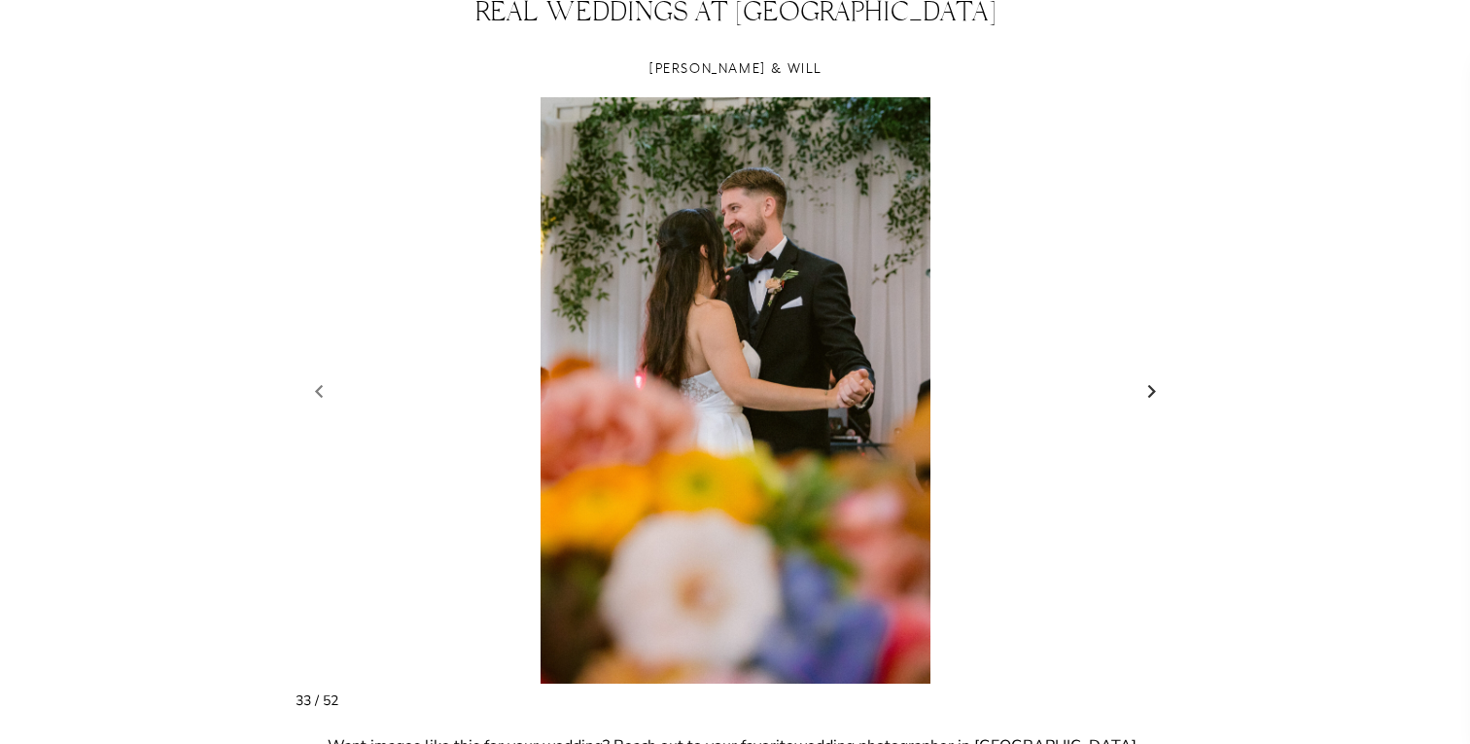
click at [1154, 386] on link "Next slide" at bounding box center [1152, 390] width 27 height 29
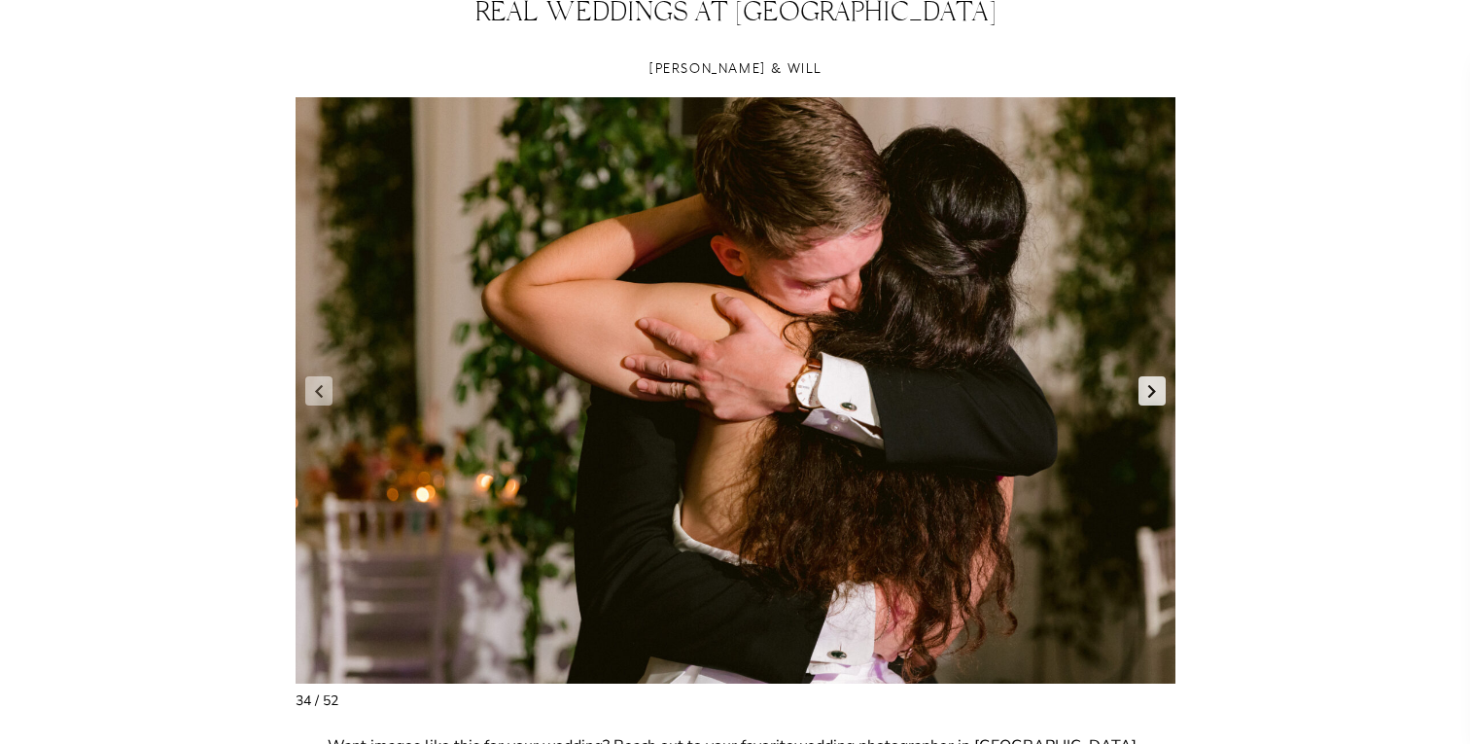
click at [1154, 386] on link "Next slide" at bounding box center [1152, 390] width 27 height 29
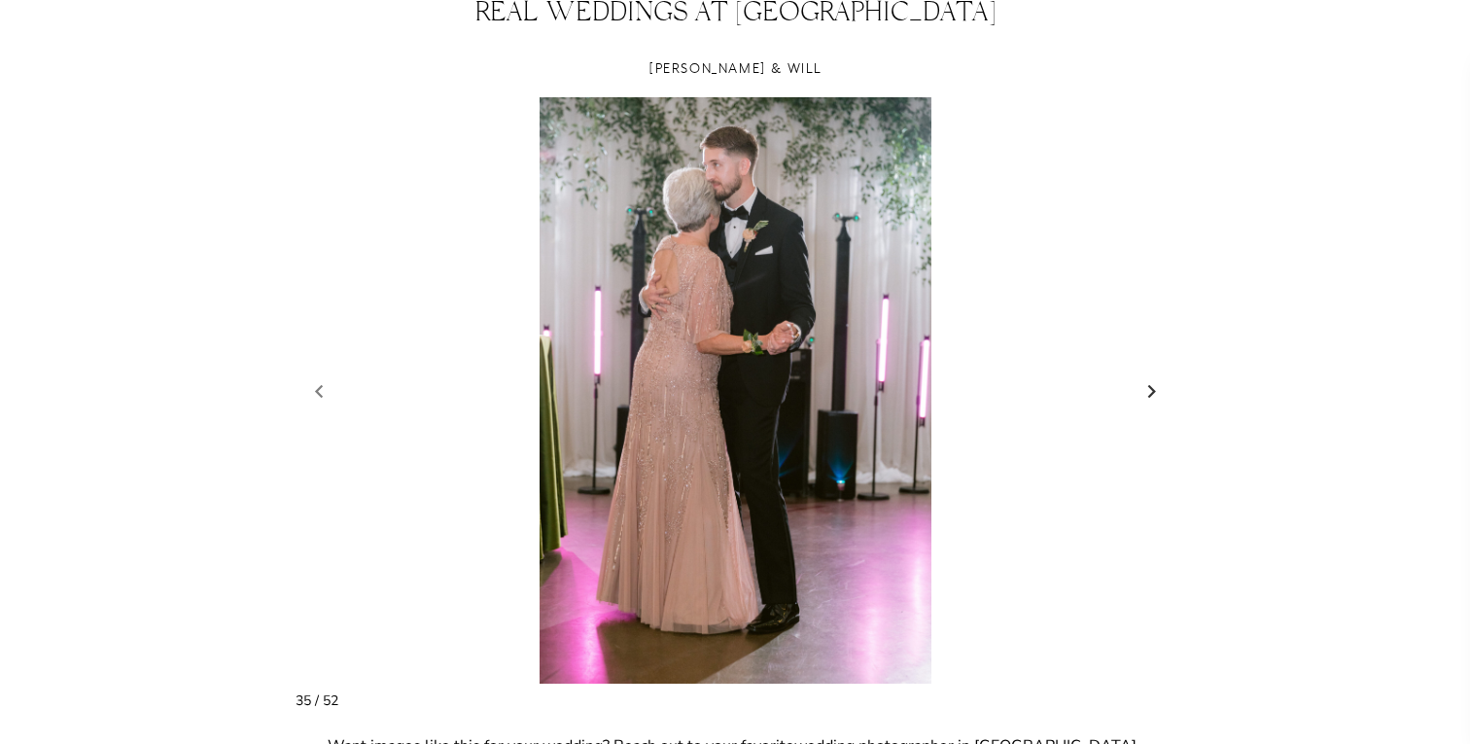
click at [1154, 386] on link "Next slide" at bounding box center [1152, 390] width 27 height 29
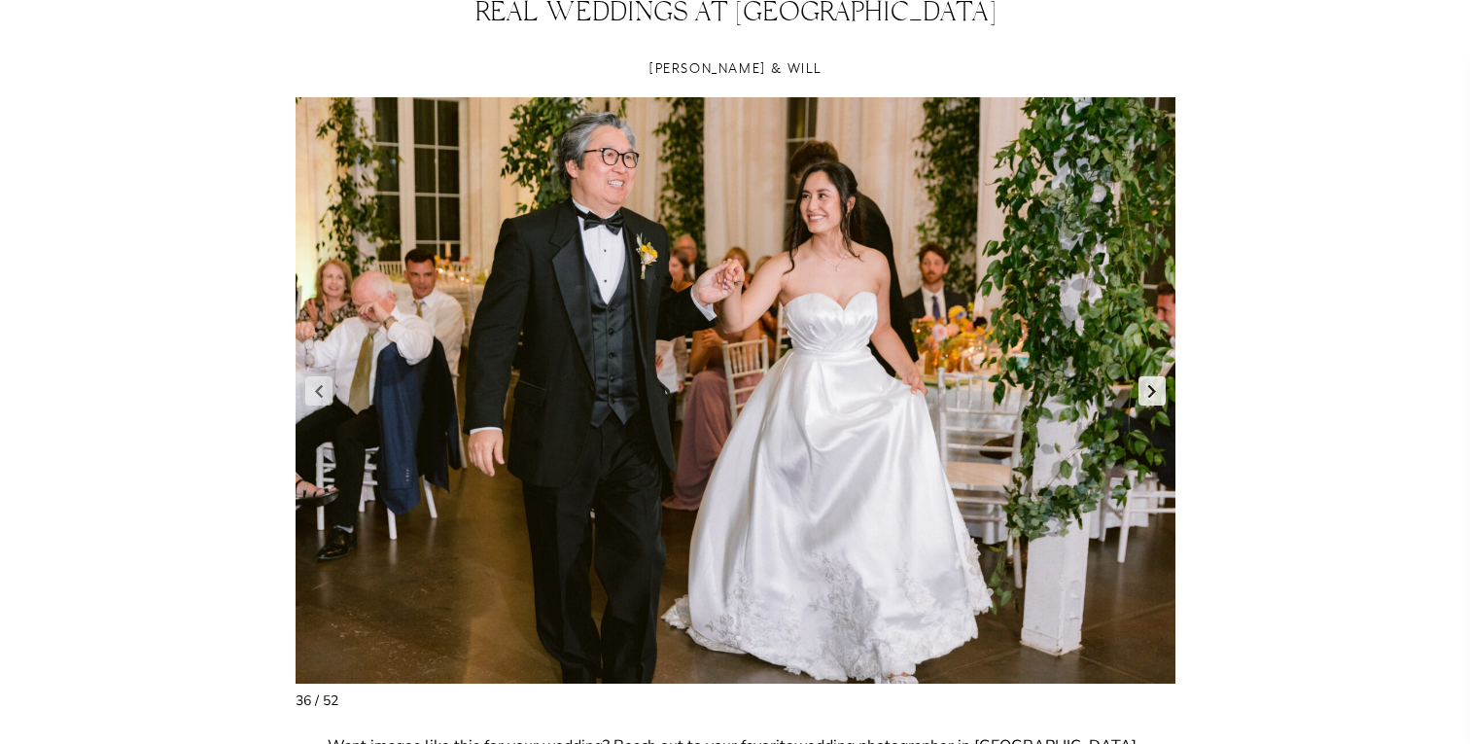
click at [1154, 386] on link "Next slide" at bounding box center [1152, 390] width 27 height 29
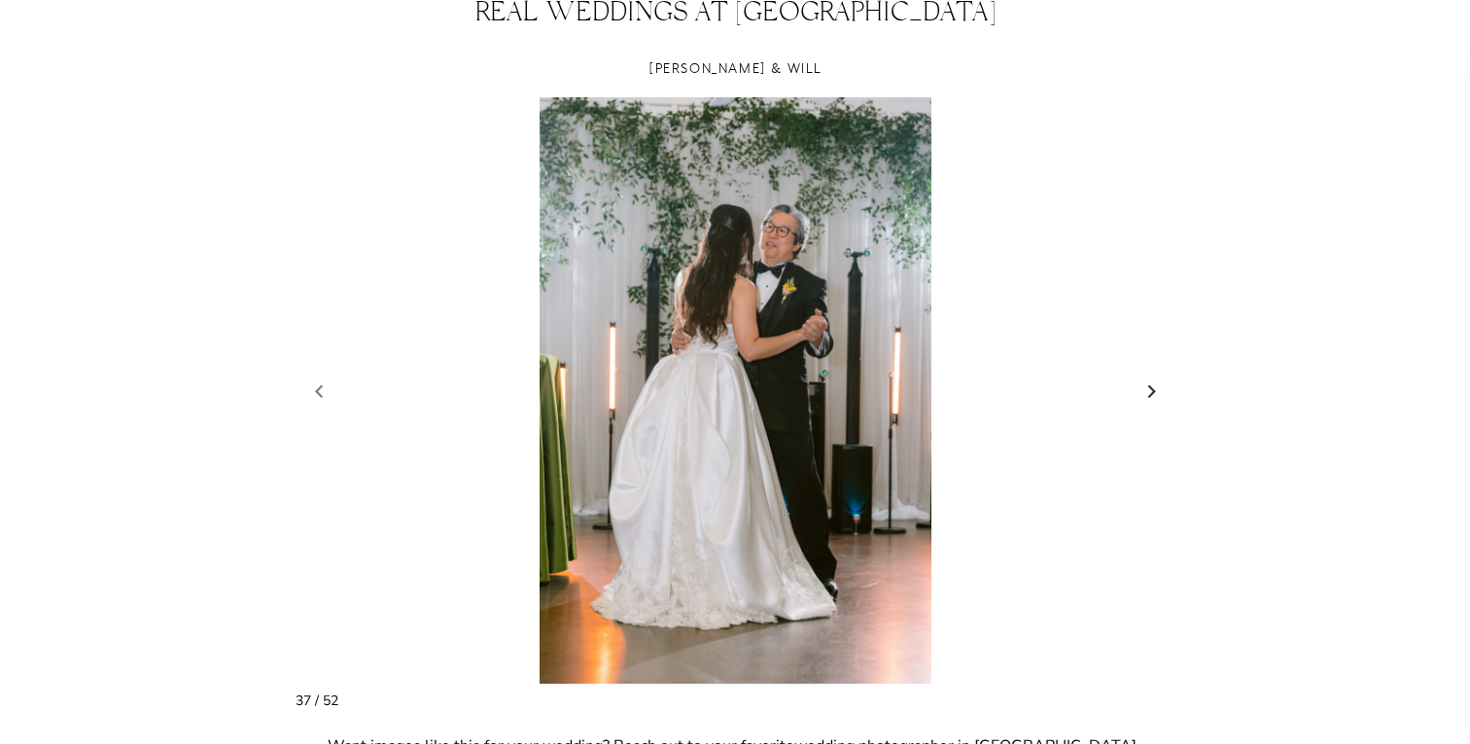
click at [1154, 386] on link "Next slide" at bounding box center [1152, 390] width 27 height 29
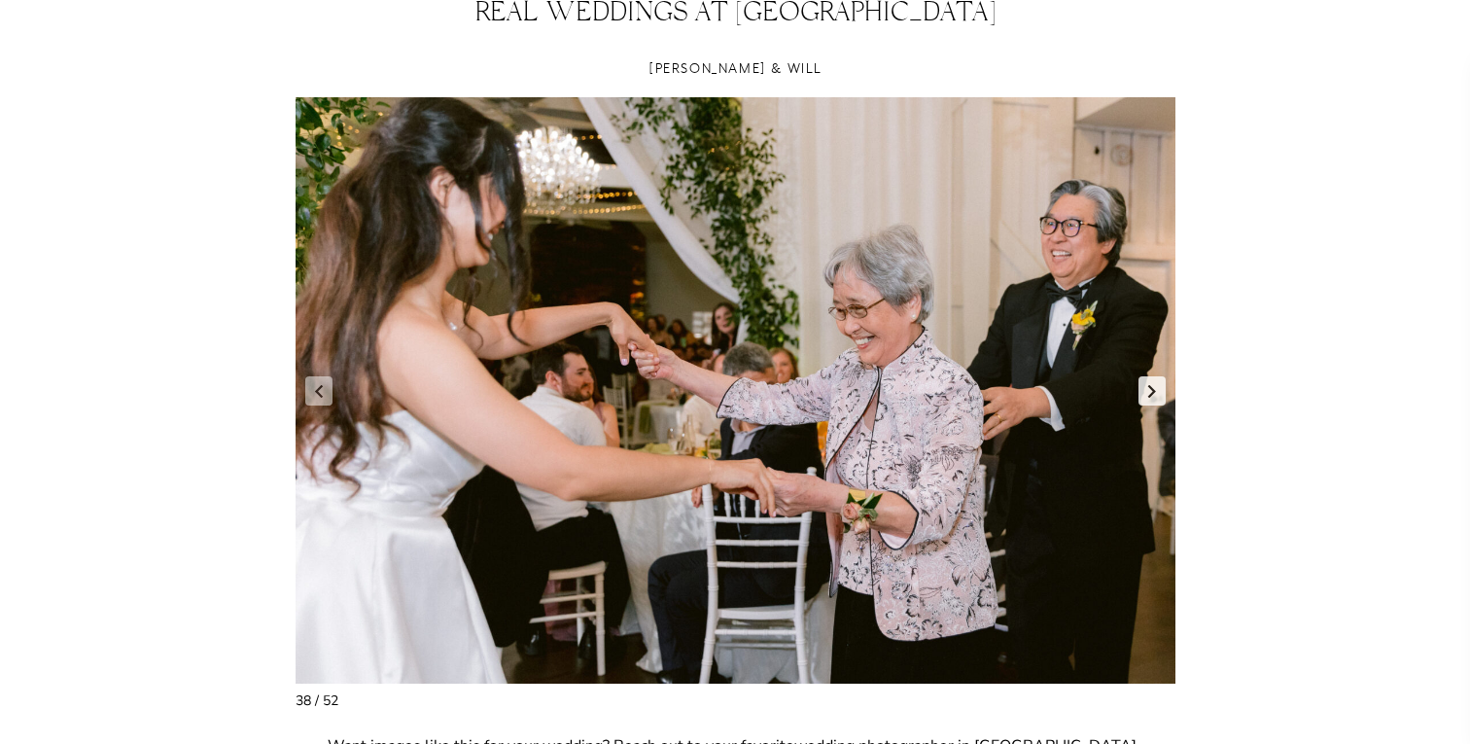
click at [1154, 387] on link "Next slide" at bounding box center [1152, 390] width 27 height 29
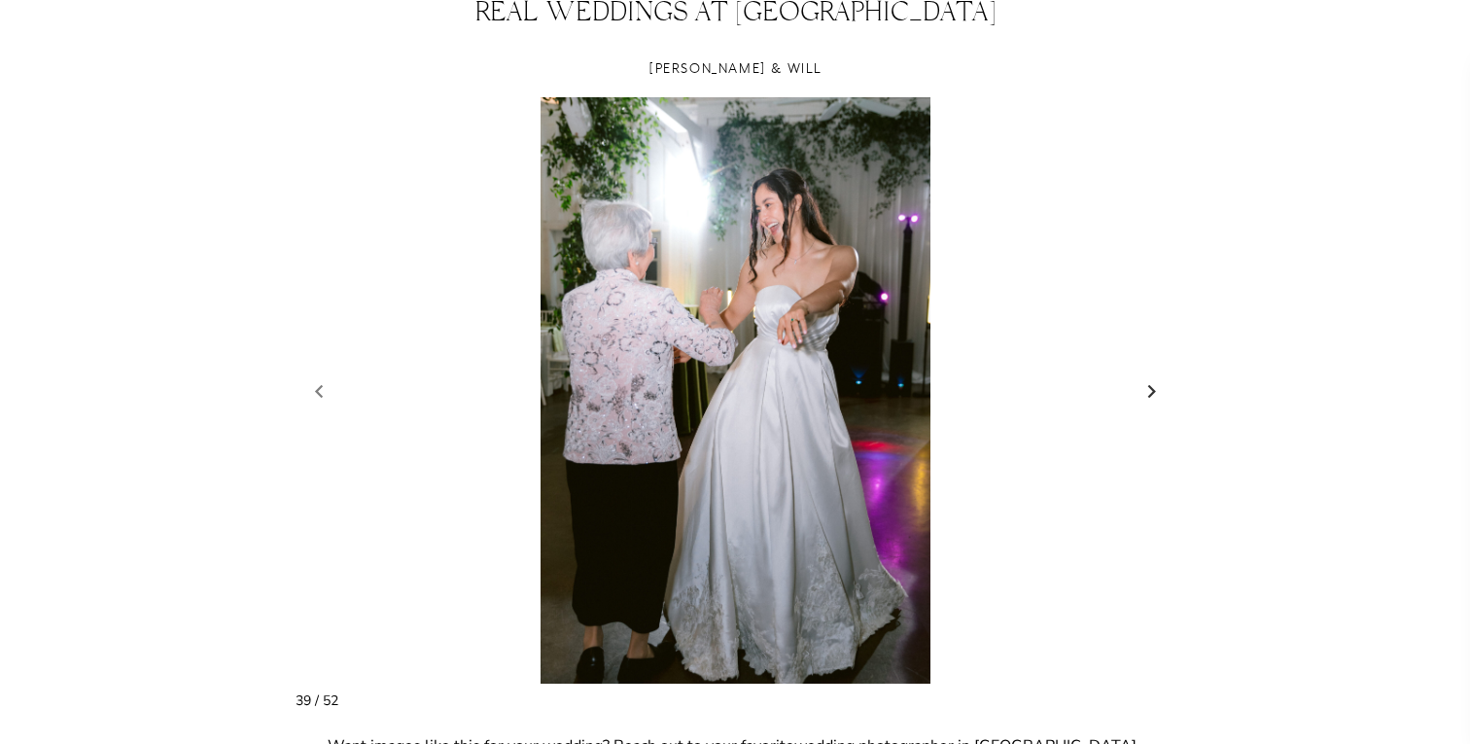
click at [1154, 388] on link "Next slide" at bounding box center [1152, 390] width 27 height 29
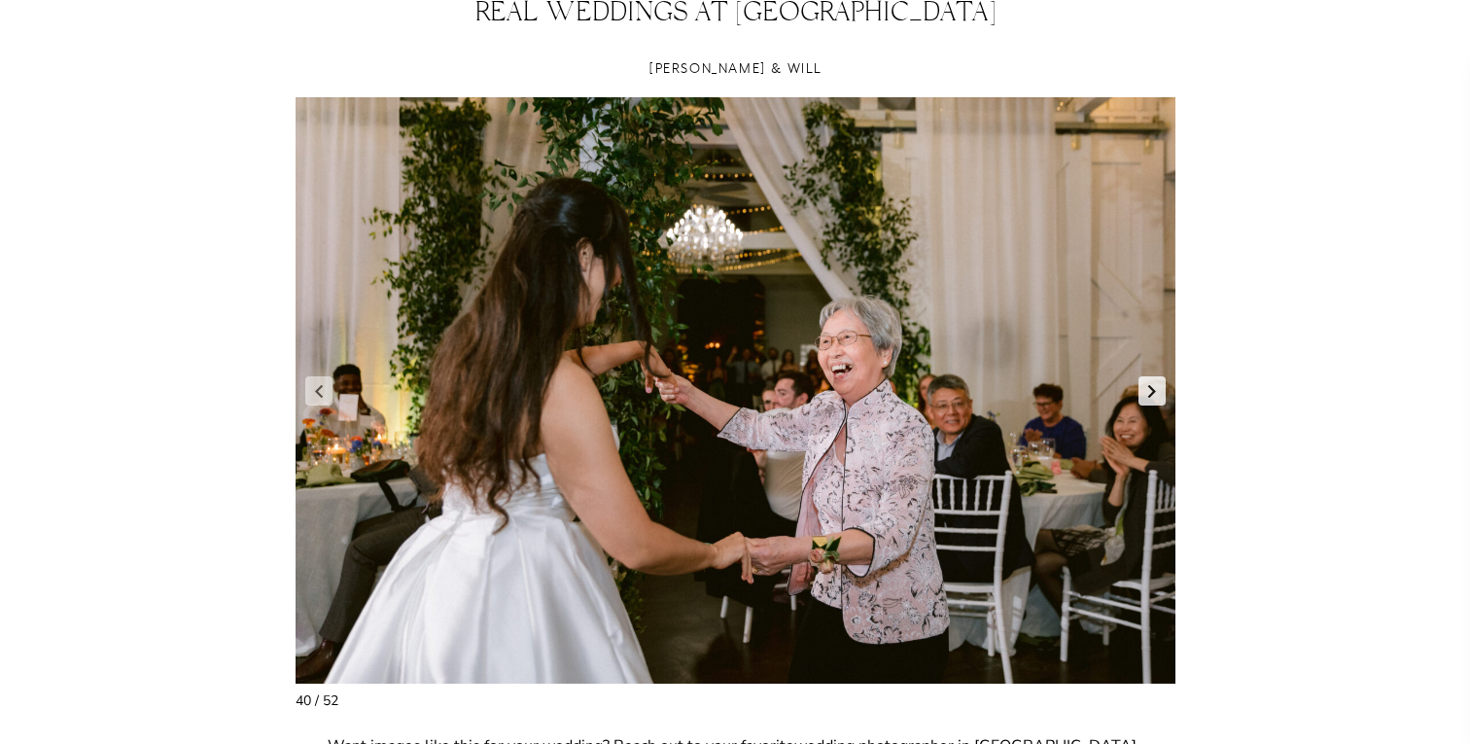
click at [1154, 389] on link "Next slide" at bounding box center [1152, 390] width 27 height 29
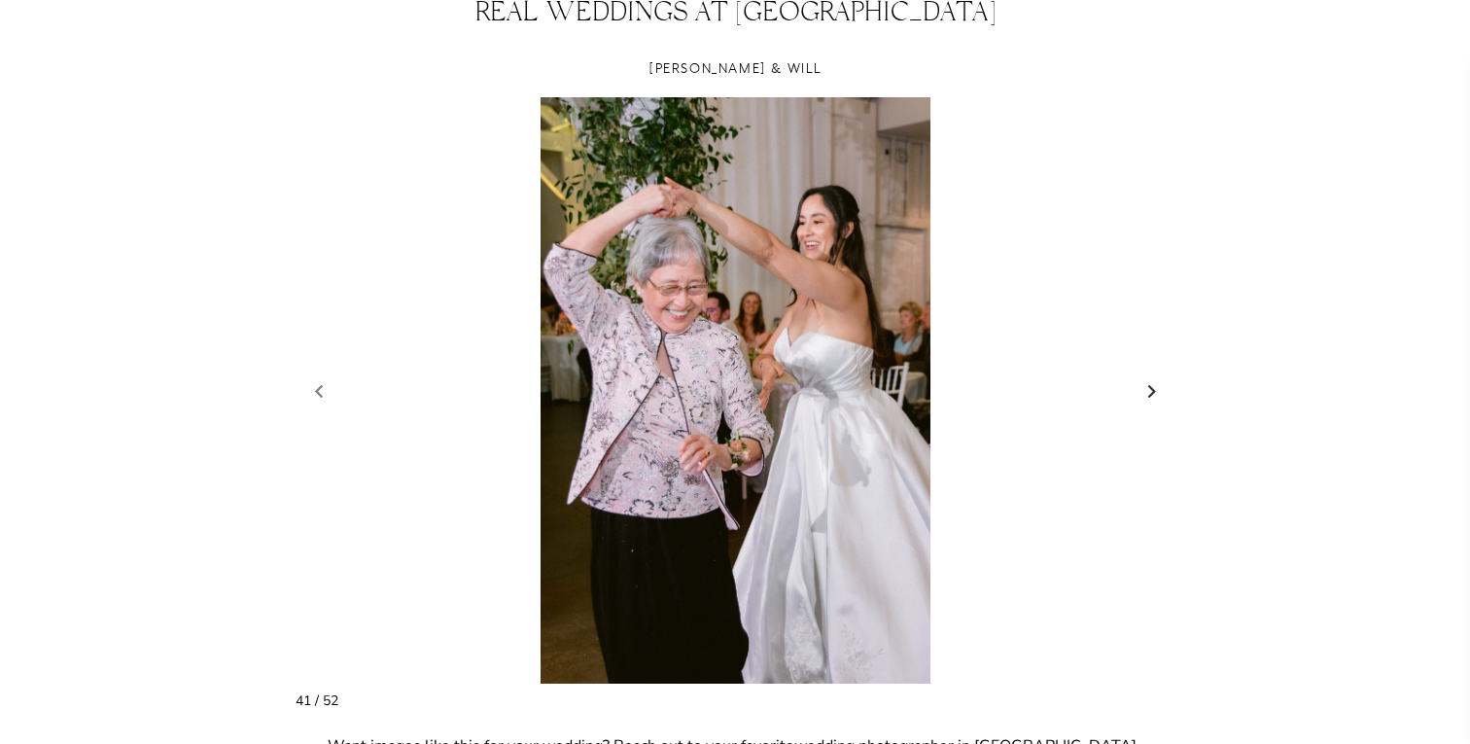
click at [1154, 390] on link "Next slide" at bounding box center [1152, 390] width 27 height 29
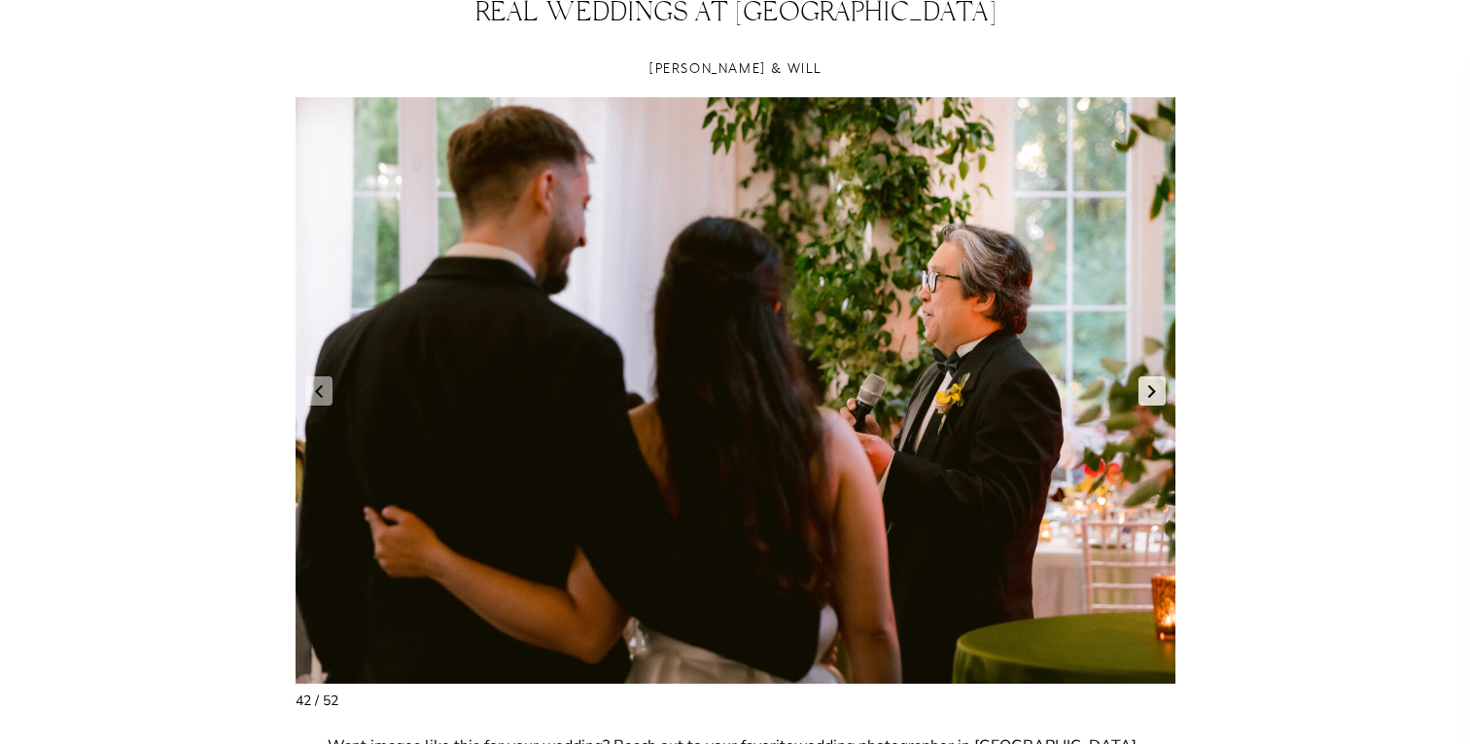
click at [1154, 391] on link "Next slide" at bounding box center [1152, 390] width 27 height 29
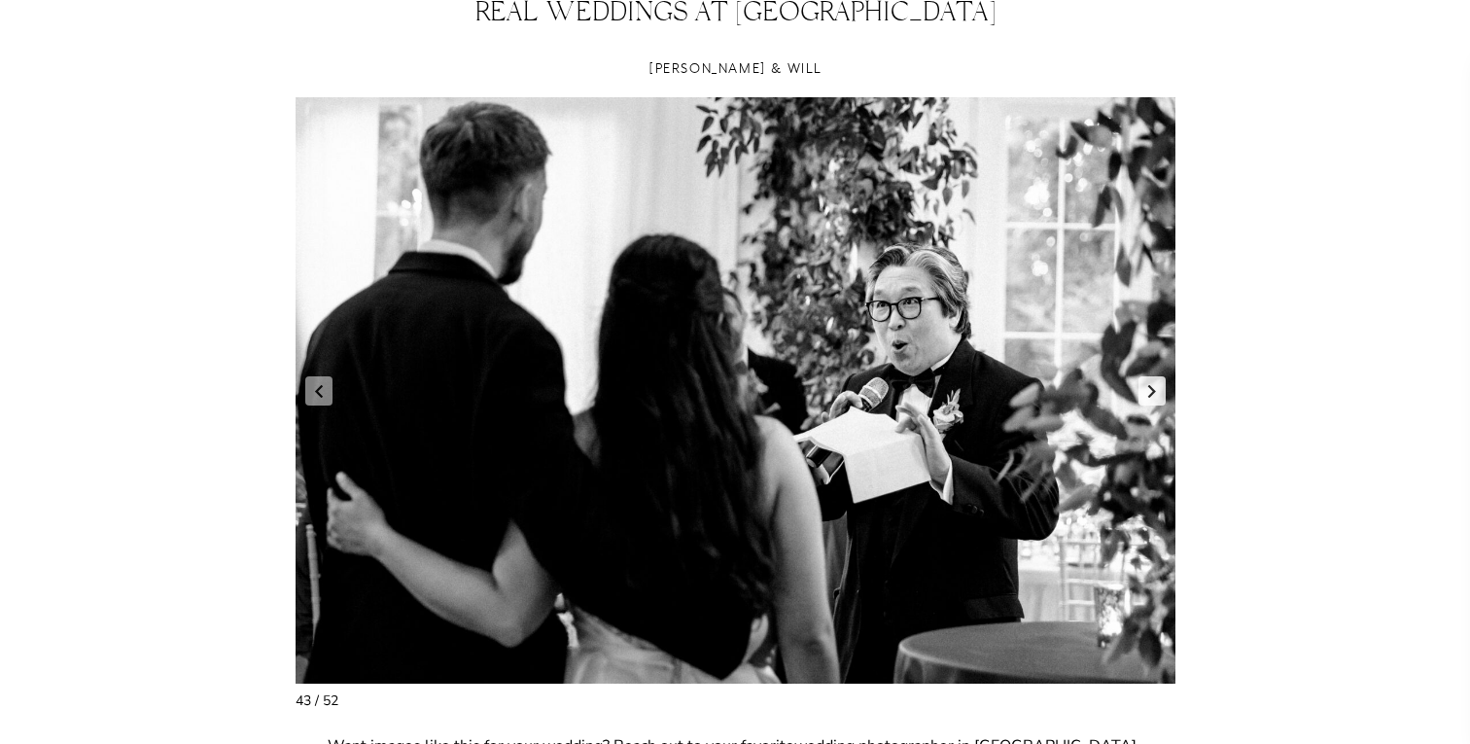
click at [1154, 392] on link "Next slide" at bounding box center [1152, 390] width 27 height 29
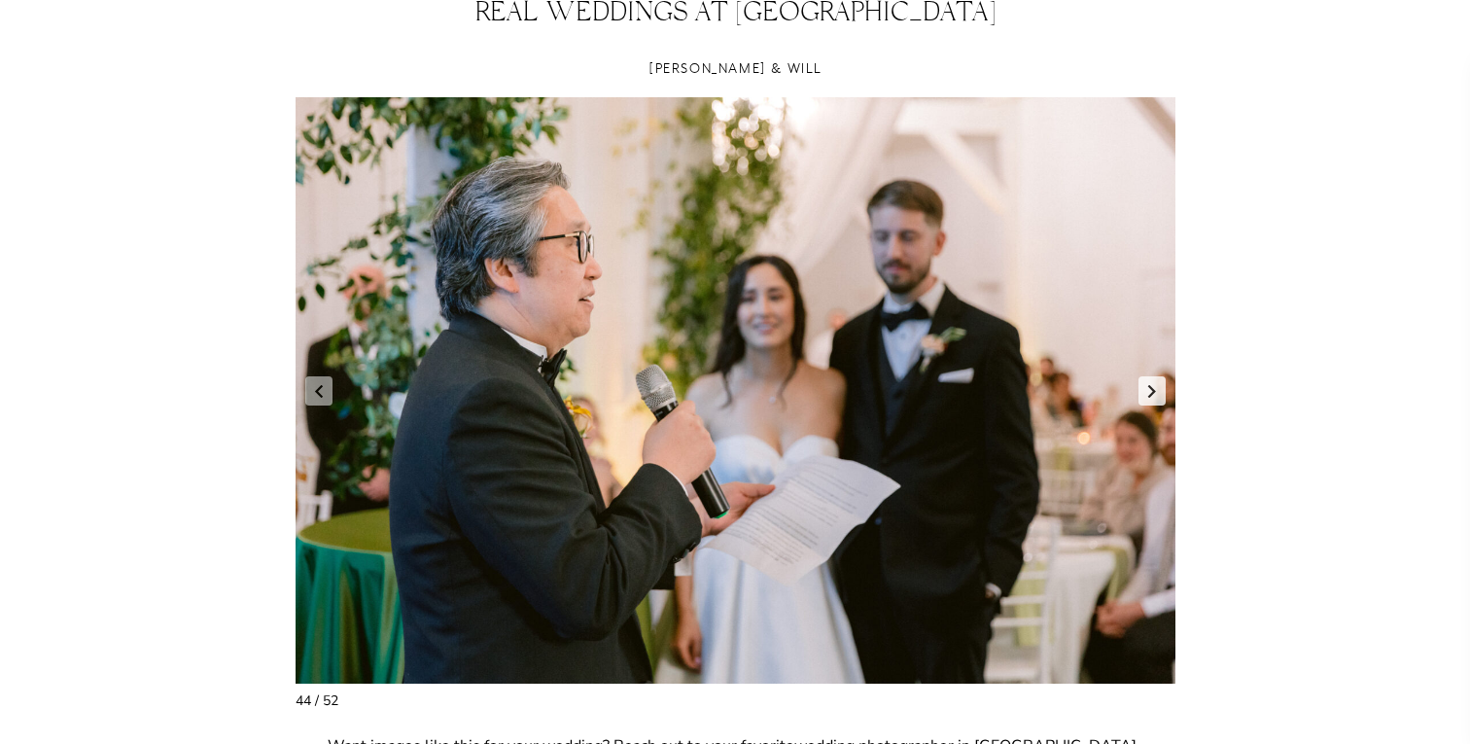
click at [1154, 393] on link "Next slide" at bounding box center [1152, 390] width 27 height 29
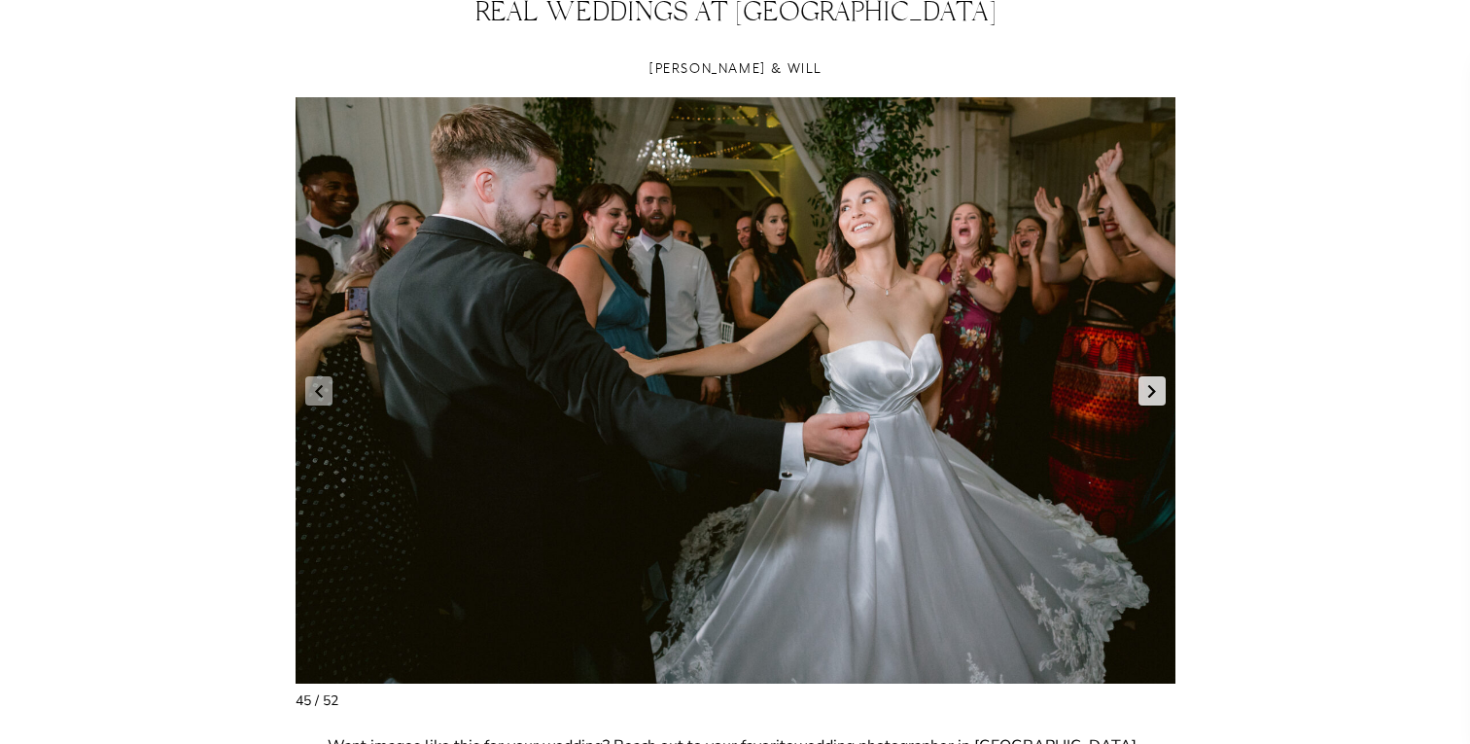
click at [1154, 394] on link "Next slide" at bounding box center [1152, 390] width 27 height 29
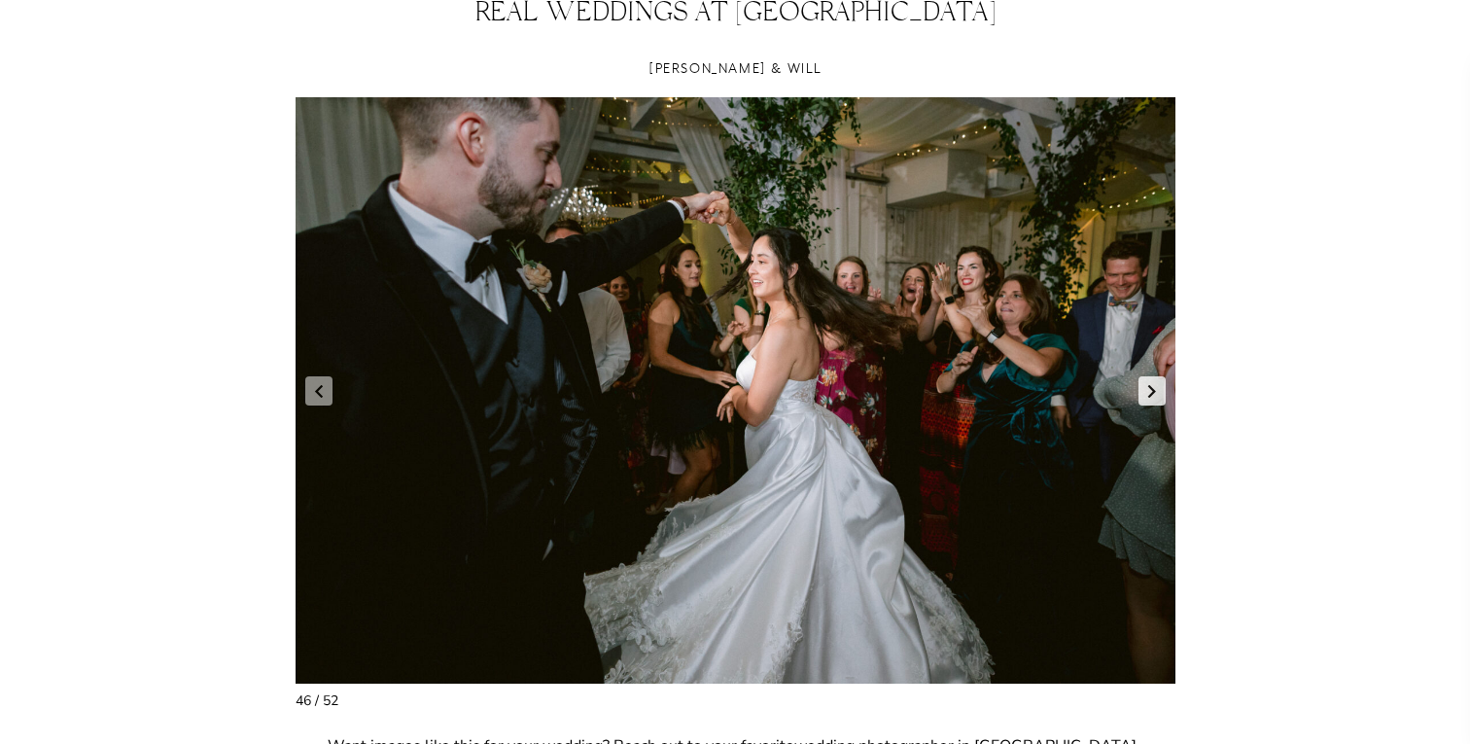
click at [1154, 394] on link "Next slide" at bounding box center [1152, 390] width 27 height 29
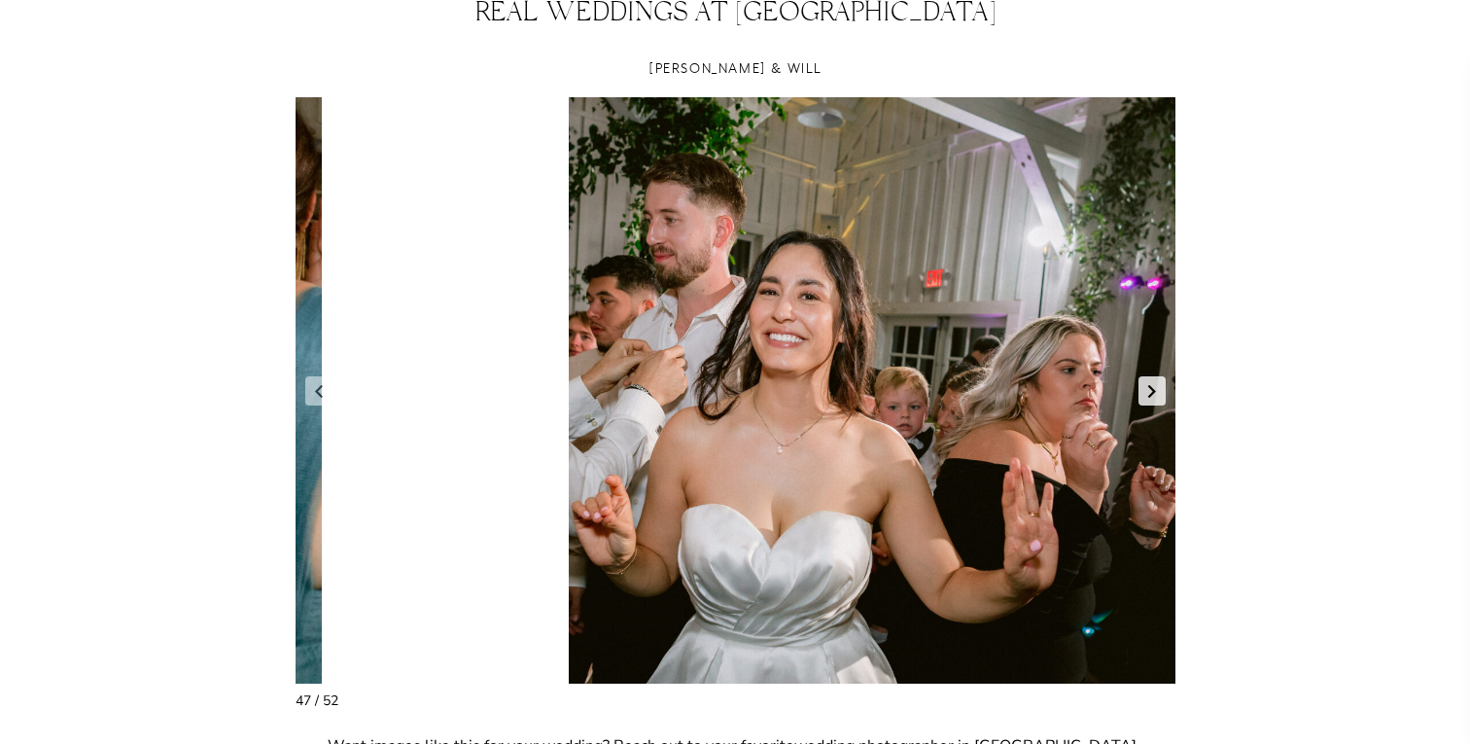
click at [1154, 394] on link "Next slide" at bounding box center [1152, 390] width 27 height 29
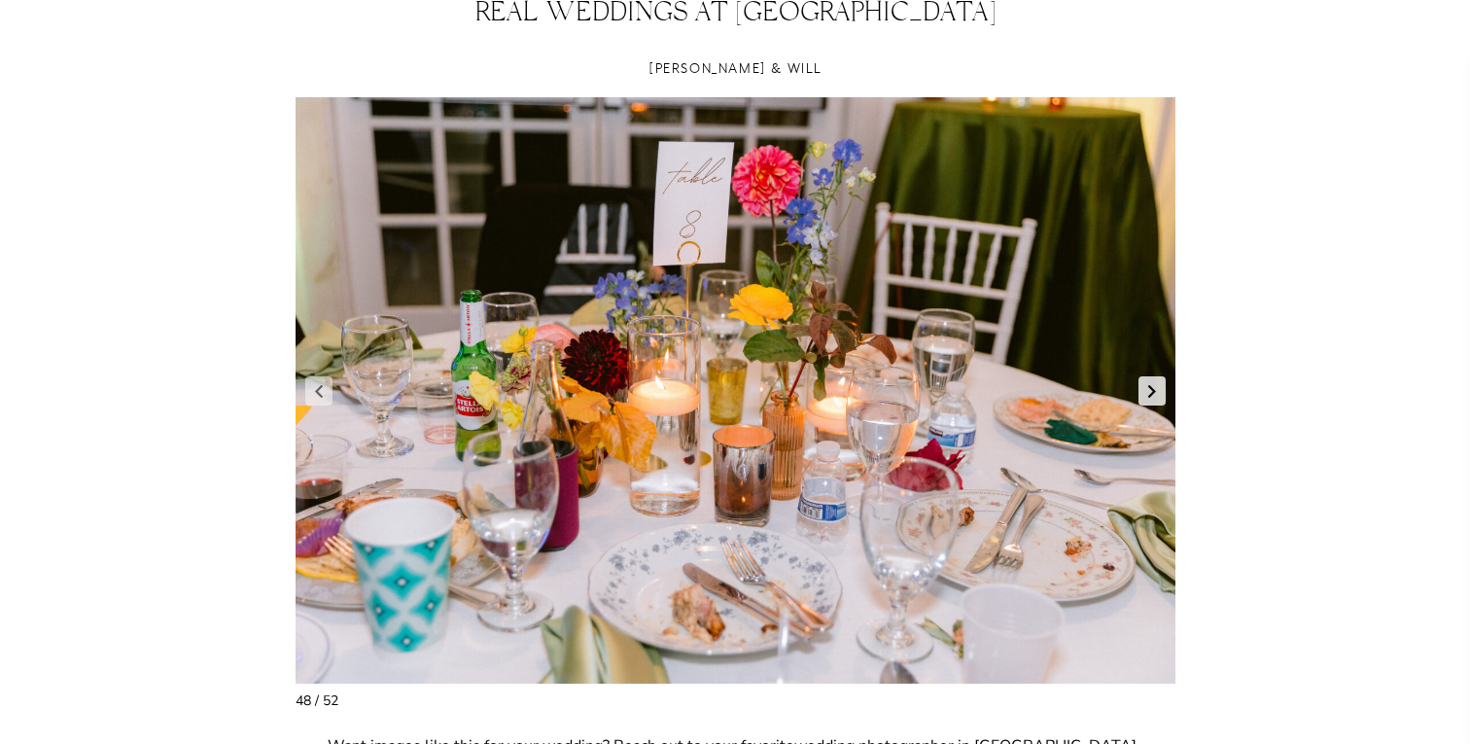
click at [1154, 395] on link "Next slide" at bounding box center [1152, 390] width 27 height 29
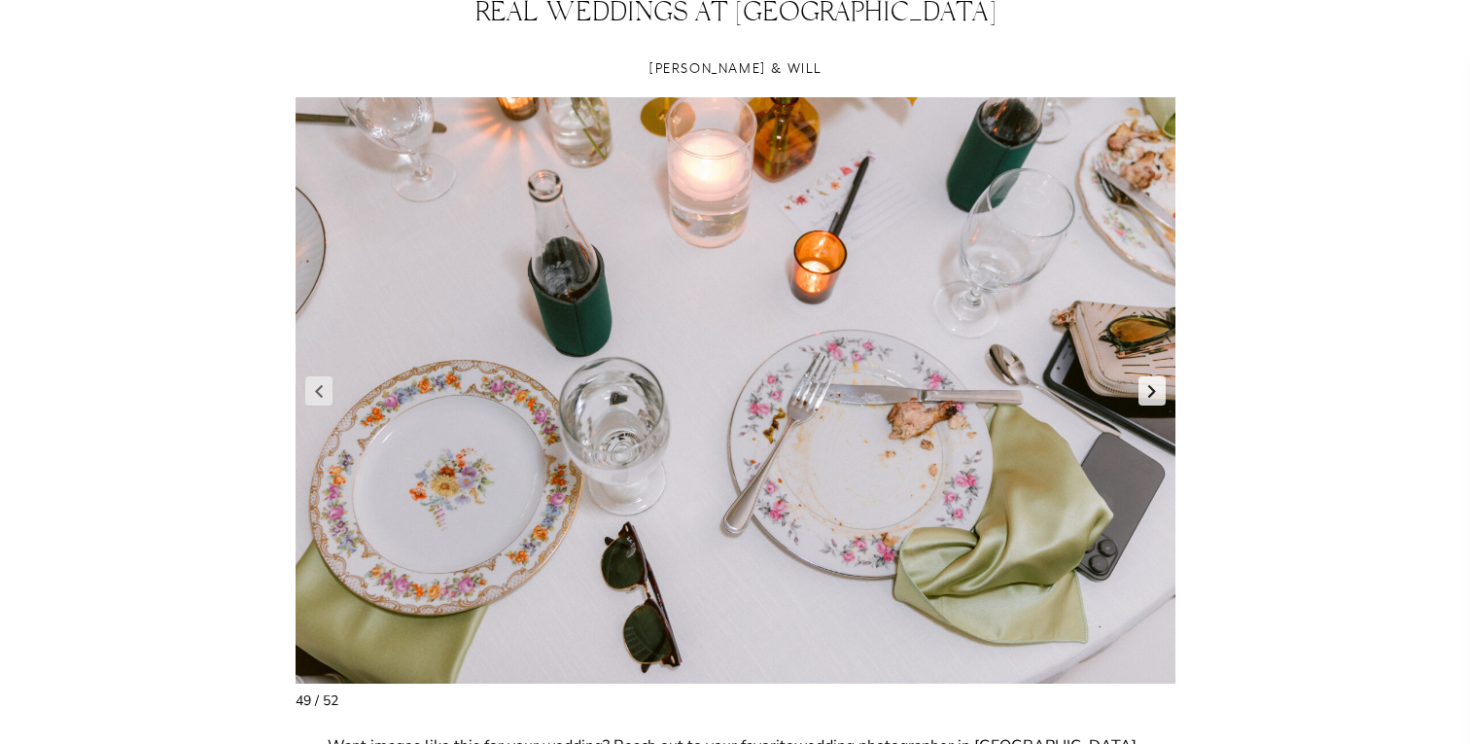
click at [1154, 395] on link "Next slide" at bounding box center [1152, 390] width 27 height 29
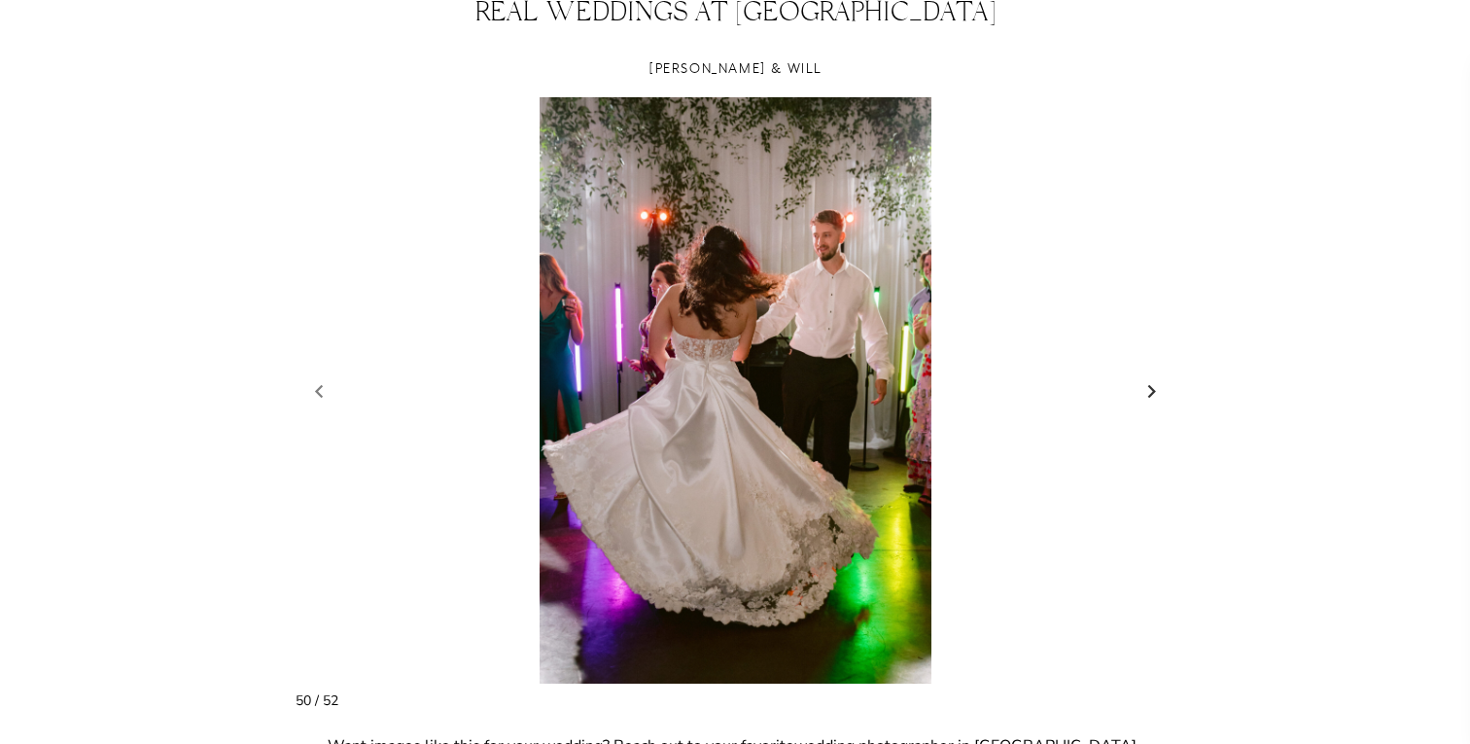
click at [1154, 395] on link "Next slide" at bounding box center [1152, 390] width 27 height 29
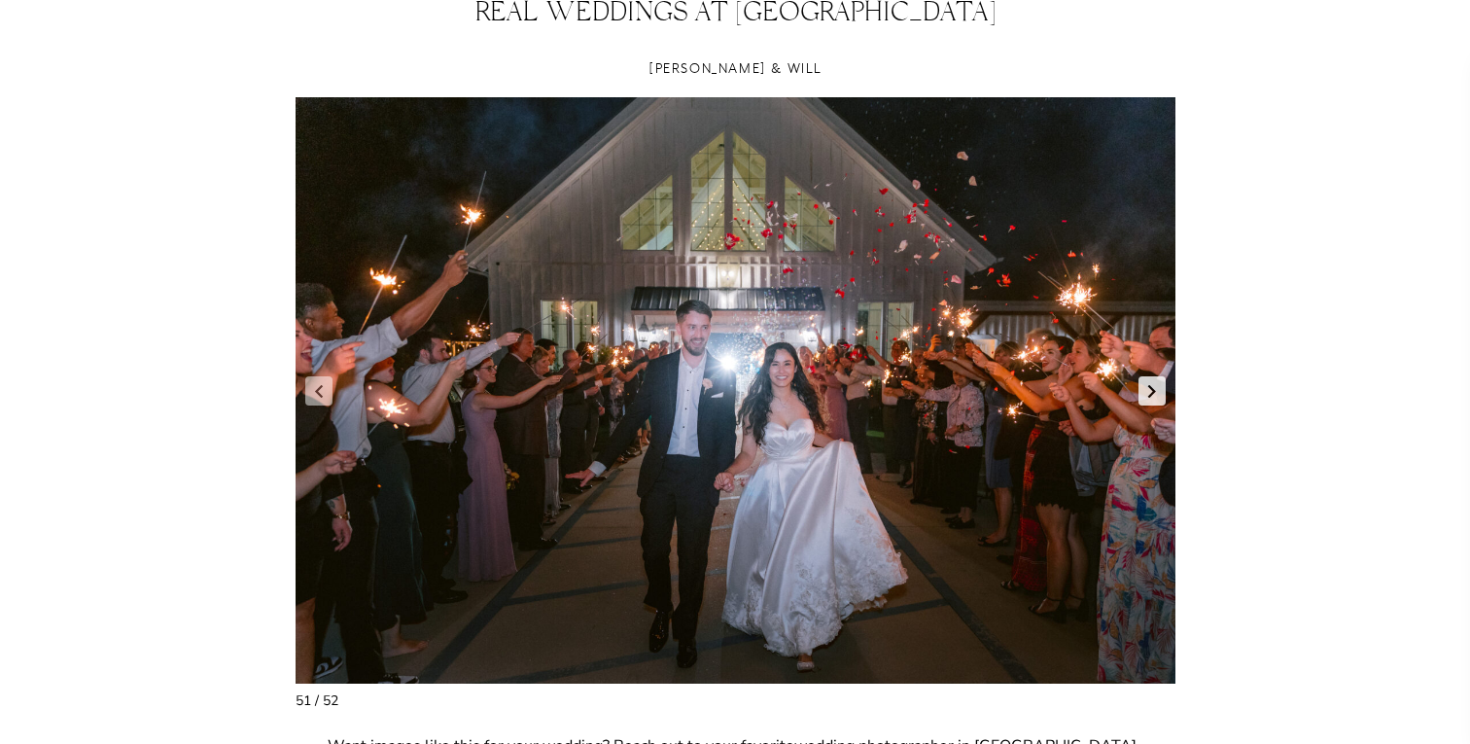
click at [1154, 395] on link "Next slide" at bounding box center [1152, 390] width 27 height 29
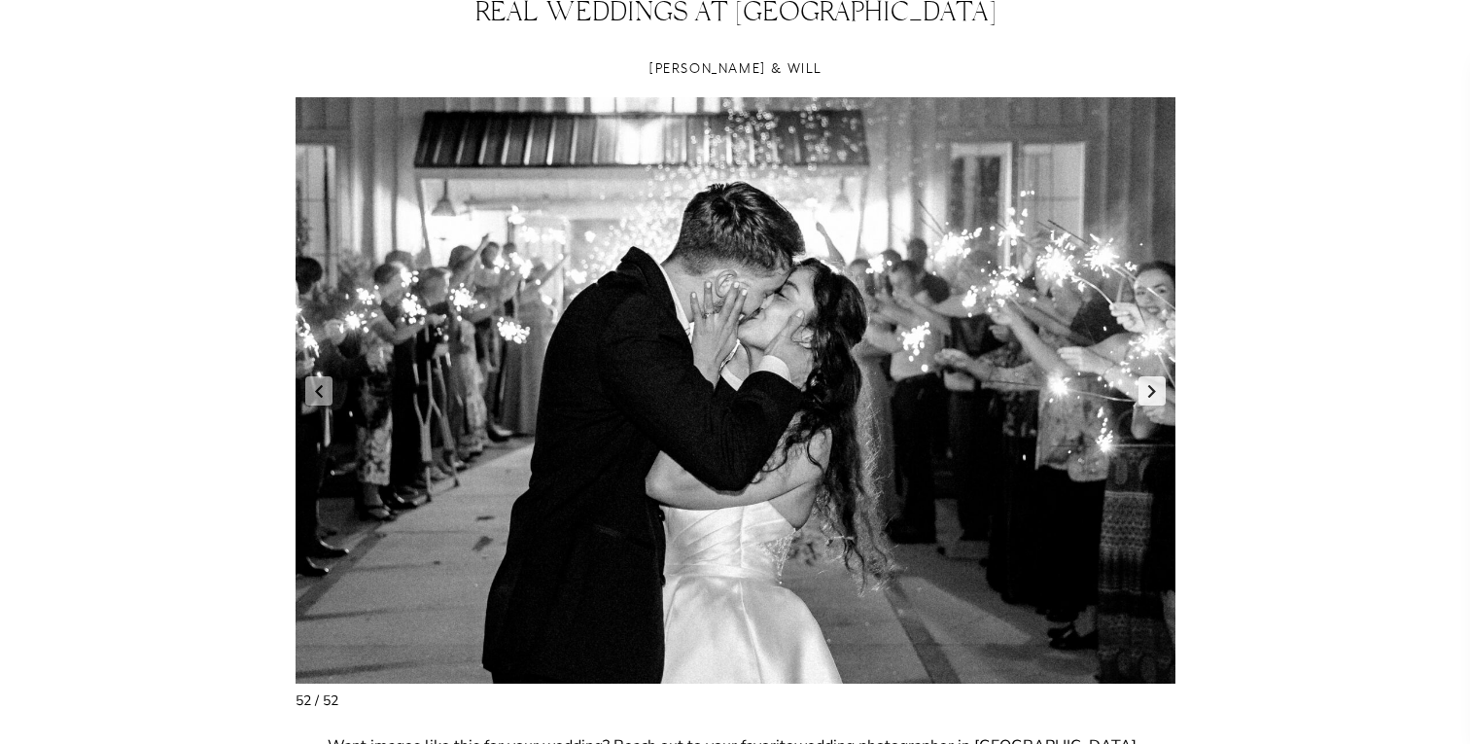
click at [1161, 400] on link "Next slide" at bounding box center [1152, 390] width 27 height 29
